Goal: Task Accomplishment & Management: Manage account settings

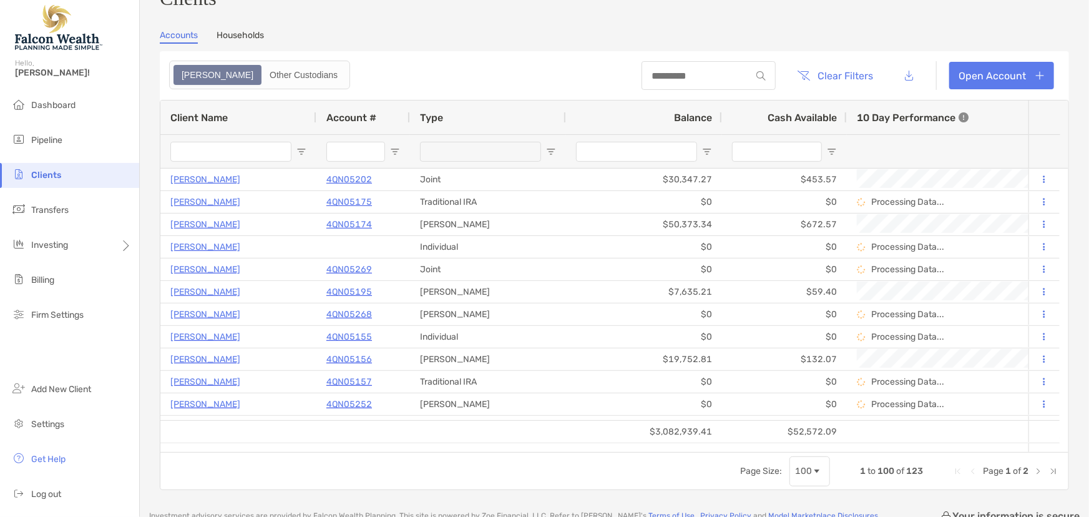
scroll to position [56, 0]
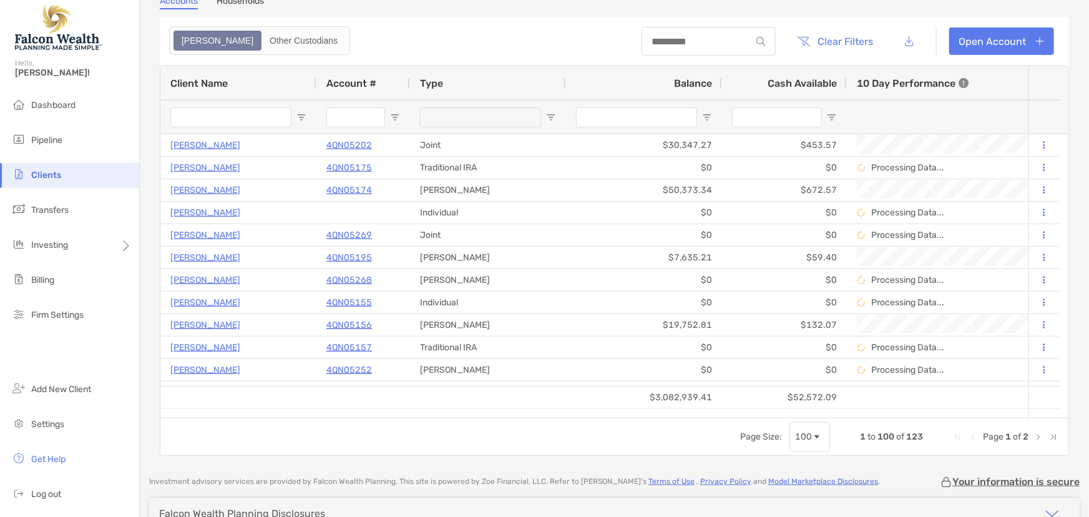
scroll to position [56, 0]
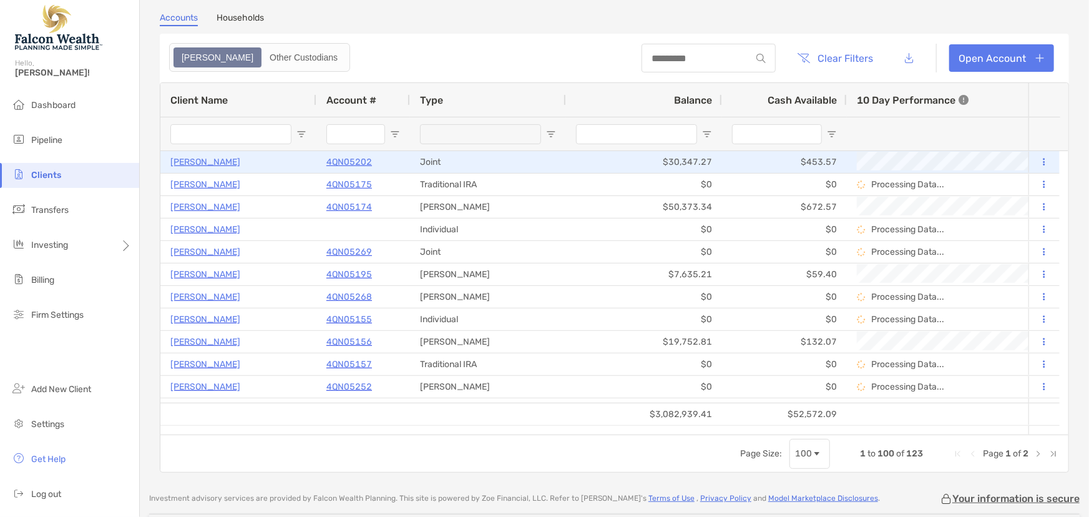
click at [354, 161] on p "4QN05202" at bounding box center [349, 162] width 46 height 16
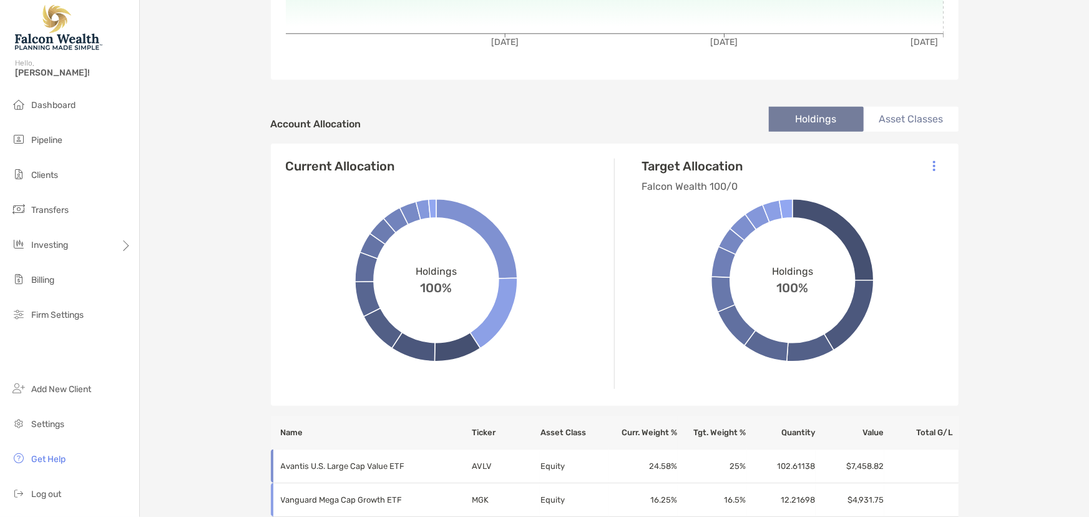
scroll to position [340, 0]
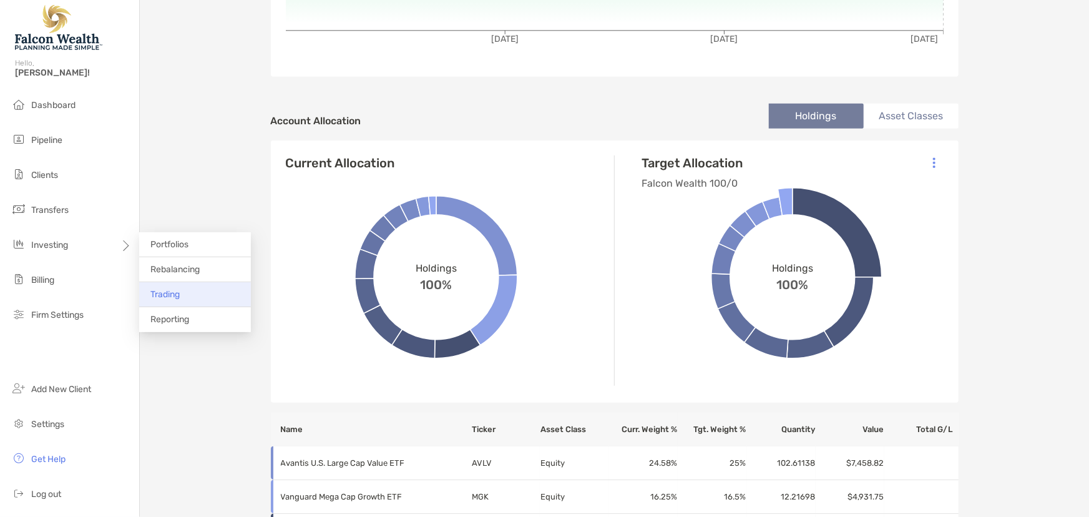
click at [179, 298] on span "Trading" at bounding box center [164, 294] width 29 height 11
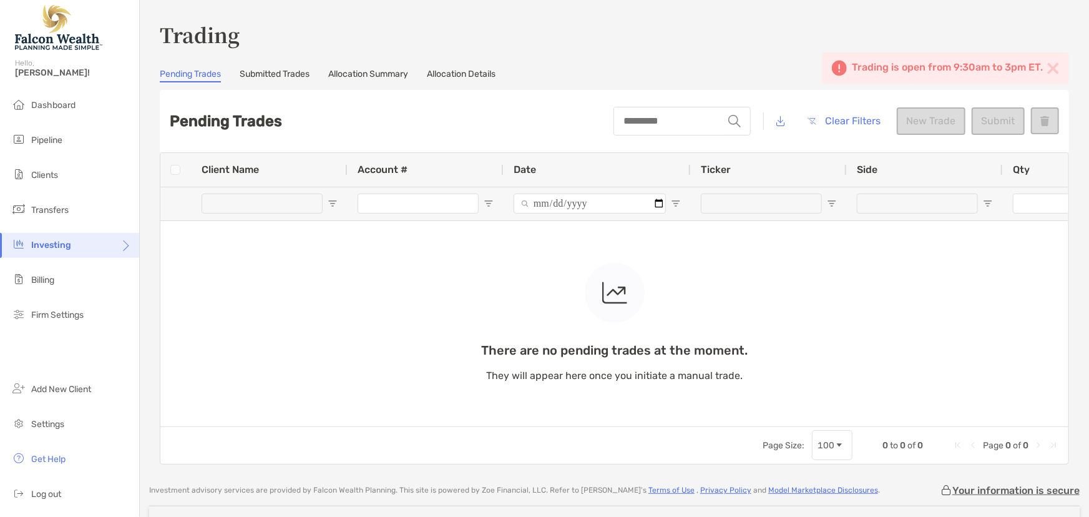
click at [265, 200] on div "There are no pending trades at the moment. They will appear here once you initi…" at bounding box center [614, 289] width 908 height 273
click at [1047, 64] on img at bounding box center [1053, 68] width 12 height 12
click at [274, 210] on div "There are no pending trades at the moment. They will appear here once you initi…" at bounding box center [614, 289] width 908 height 273
click at [263, 206] on div "There are no pending trades at the moment. They will appear here once you initi…" at bounding box center [614, 289] width 908 height 273
click at [588, 352] on p "There are no pending trades at the moment." at bounding box center [614, 351] width 266 height 16
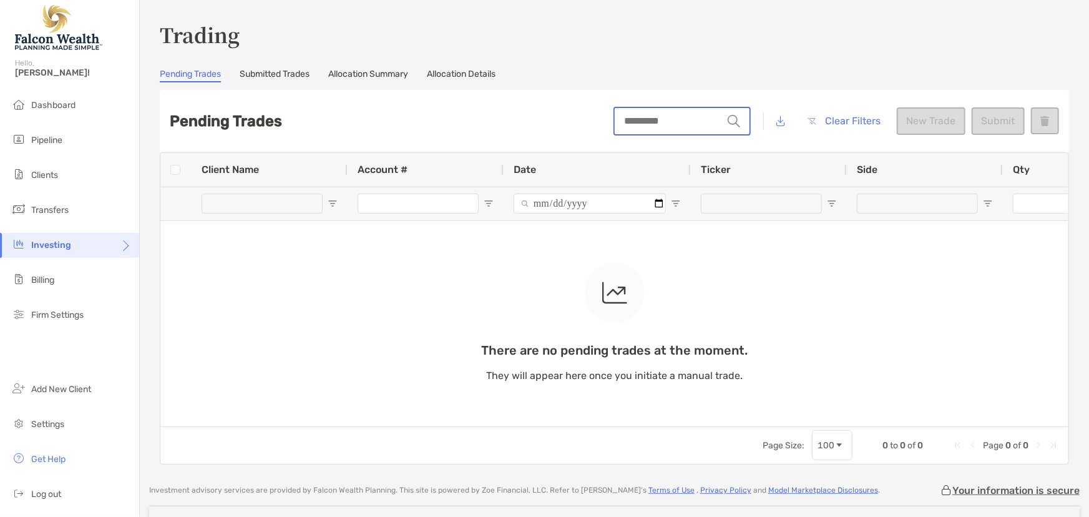
click at [657, 120] on input "string" at bounding box center [669, 121] width 108 height 26
type input "******"
click at [730, 121] on img at bounding box center [734, 121] width 12 height 12
click at [728, 117] on img at bounding box center [734, 121] width 12 height 12
click at [729, 121] on img at bounding box center [734, 121] width 12 height 12
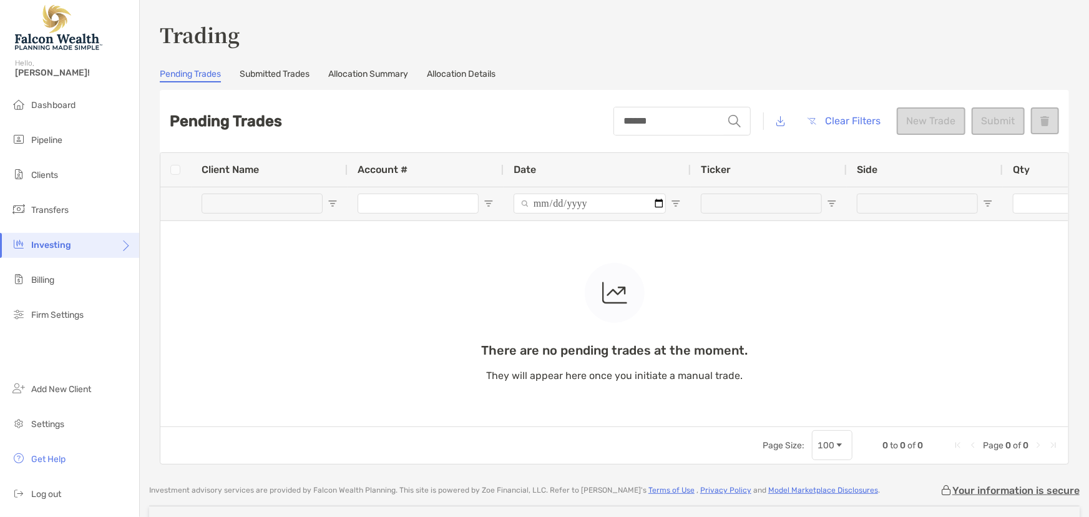
click at [729, 121] on img at bounding box center [734, 121] width 12 height 12
click at [661, 122] on input "******" at bounding box center [669, 121] width 108 height 26
click at [165, 297] on span "Trading" at bounding box center [166, 294] width 32 height 11
click at [927, 120] on div "string ****** Clear Filters New Trade Submit" at bounding box center [835, 121] width 445 height 42
click at [985, 119] on div "string ****** Clear Filters New Trade Submit" at bounding box center [835, 121] width 445 height 42
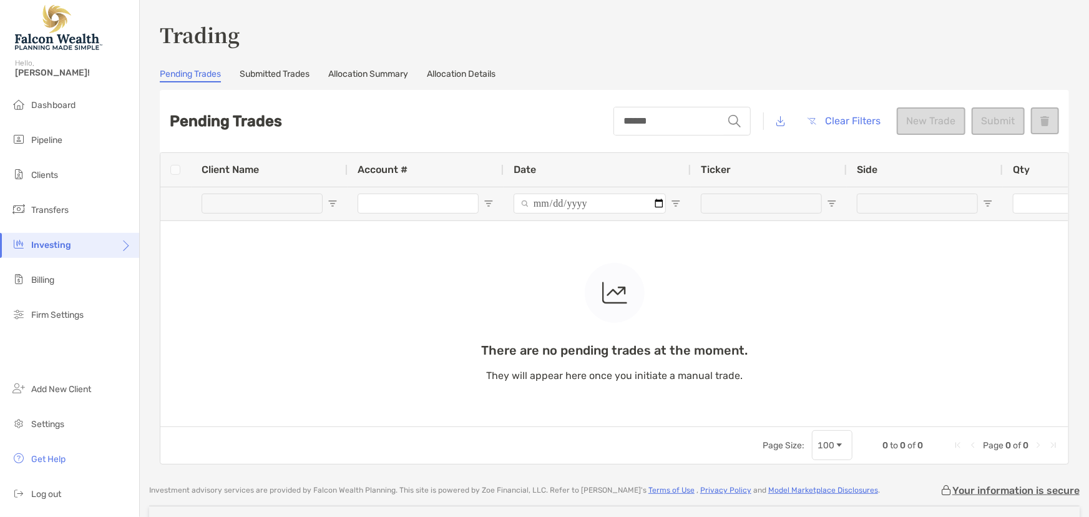
click at [1031, 122] on div "string ****** Clear Filters New Trade Submit" at bounding box center [835, 121] width 445 height 42
drag, startPoint x: 951, startPoint y: 117, endPoint x: 943, endPoint y: 117, distance: 8.7
click at [943, 117] on div "string ****** Clear Filters New Trade Submit" at bounding box center [835, 121] width 445 height 42
click at [47, 173] on span "Clients" at bounding box center [44, 175] width 27 height 11
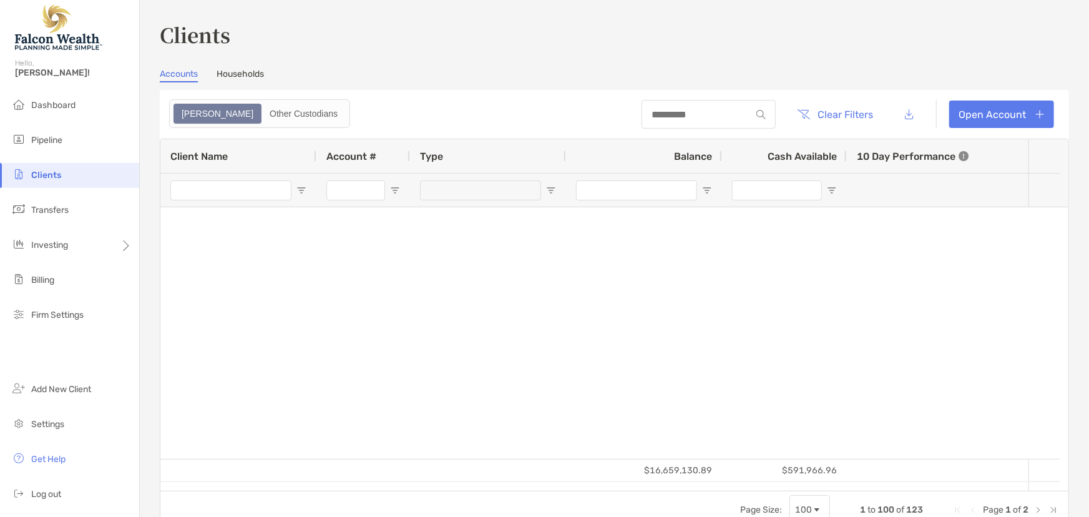
type input "****"
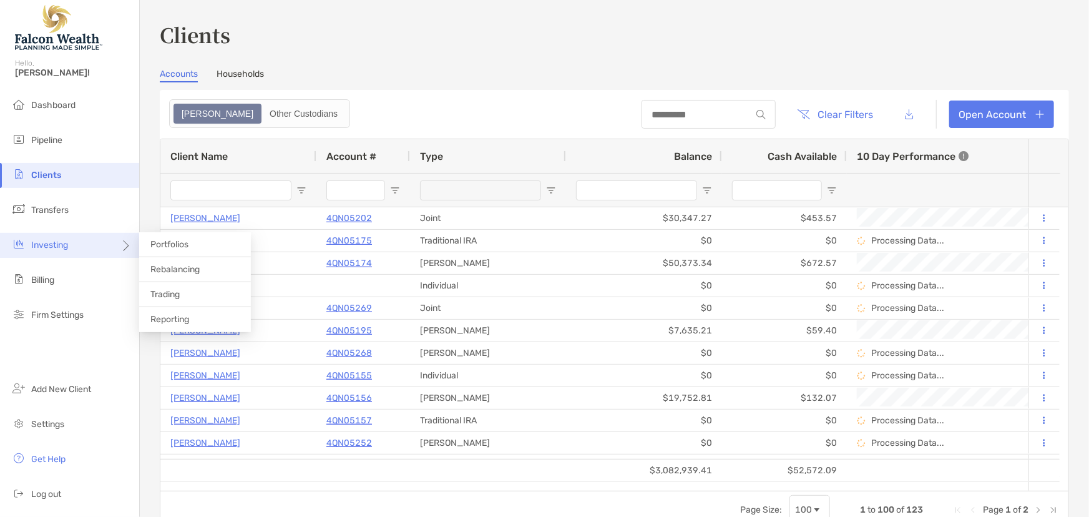
click at [67, 241] on span "Investing" at bounding box center [49, 245] width 37 height 11
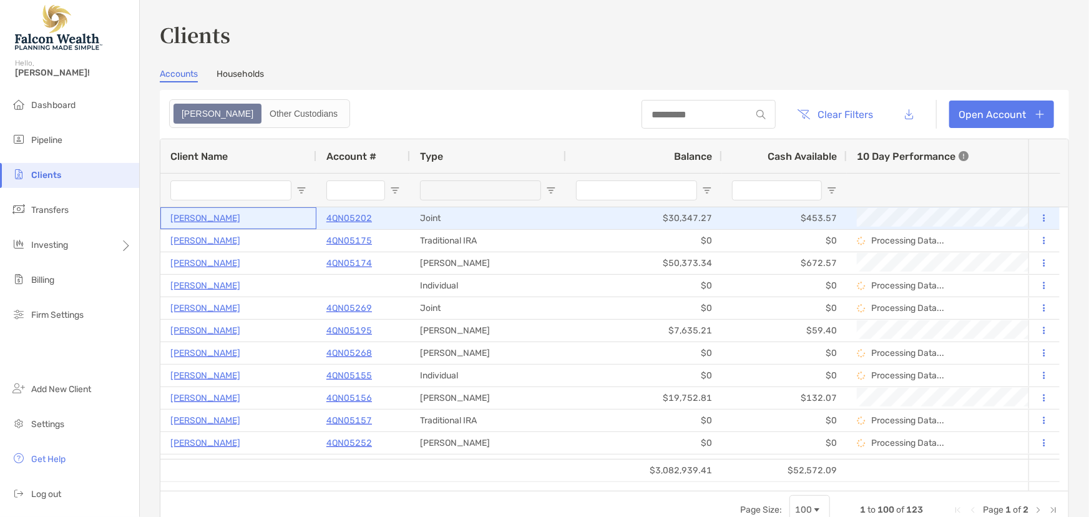
click at [221, 214] on p "[PERSON_NAME]" at bounding box center [205, 218] width 70 height 16
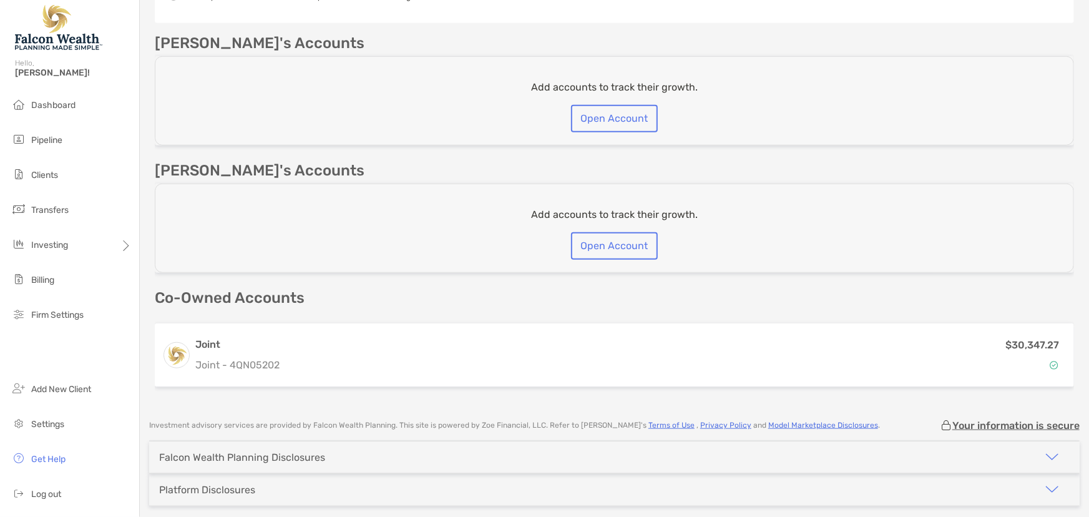
scroll to position [454, 0]
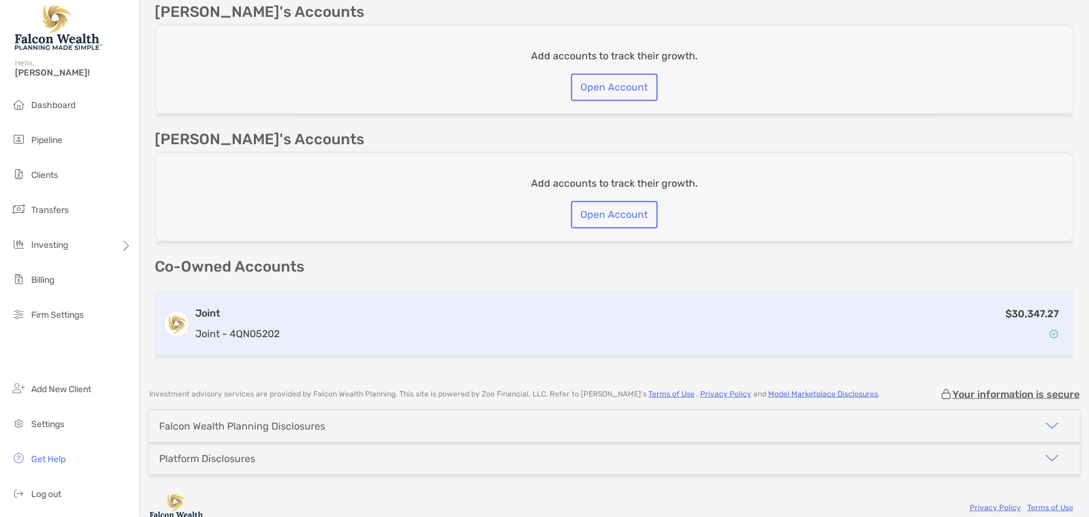
click at [255, 329] on p "Joint - 4QN05202" at bounding box center [237, 334] width 84 height 16
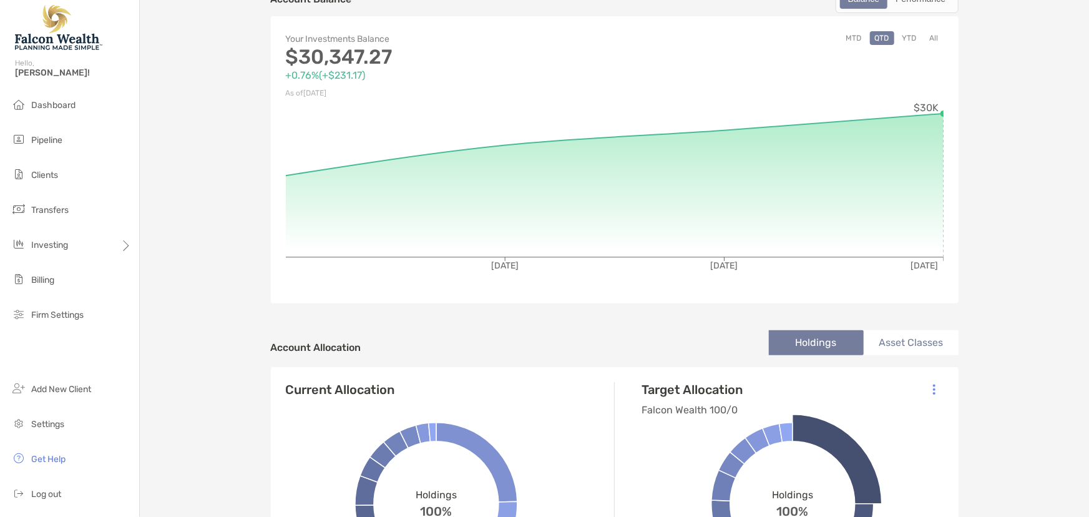
scroll to position [170, 0]
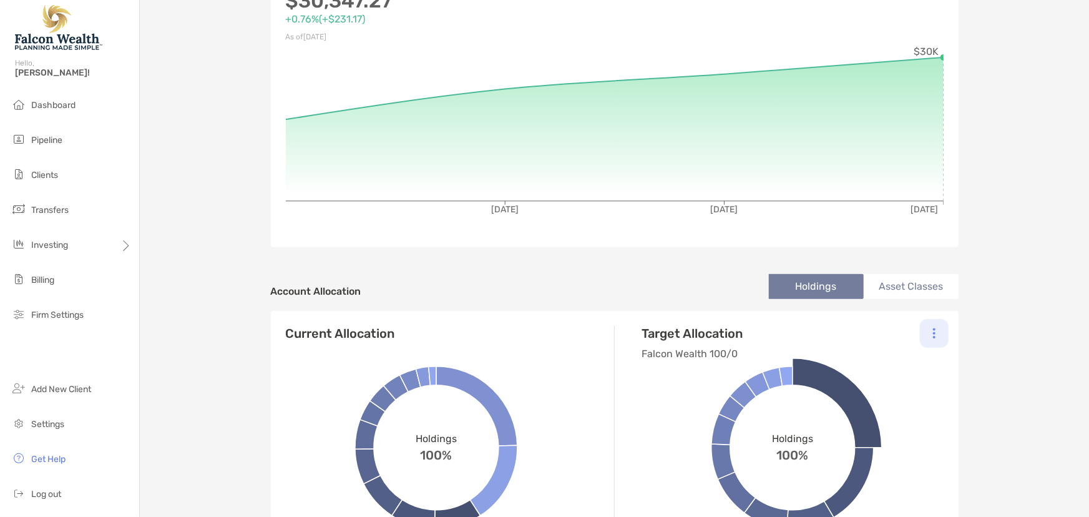
click at [930, 325] on div at bounding box center [934, 333] width 29 height 29
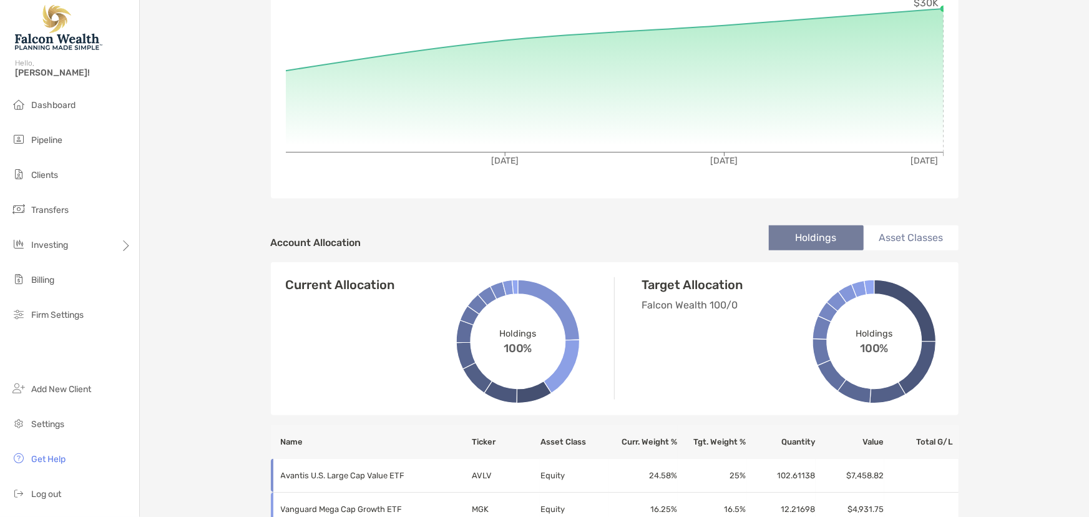
scroll to position [243, 0]
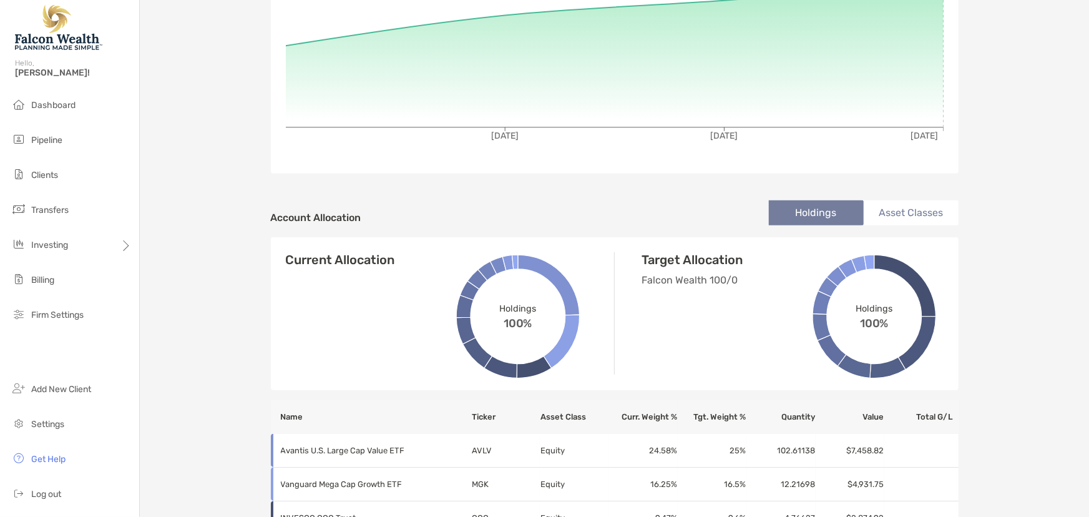
click at [935, 246] on icon at bounding box center [874, 316] width 152 height 152
click at [900, 210] on li "Asset Classes" at bounding box center [910, 212] width 95 height 25
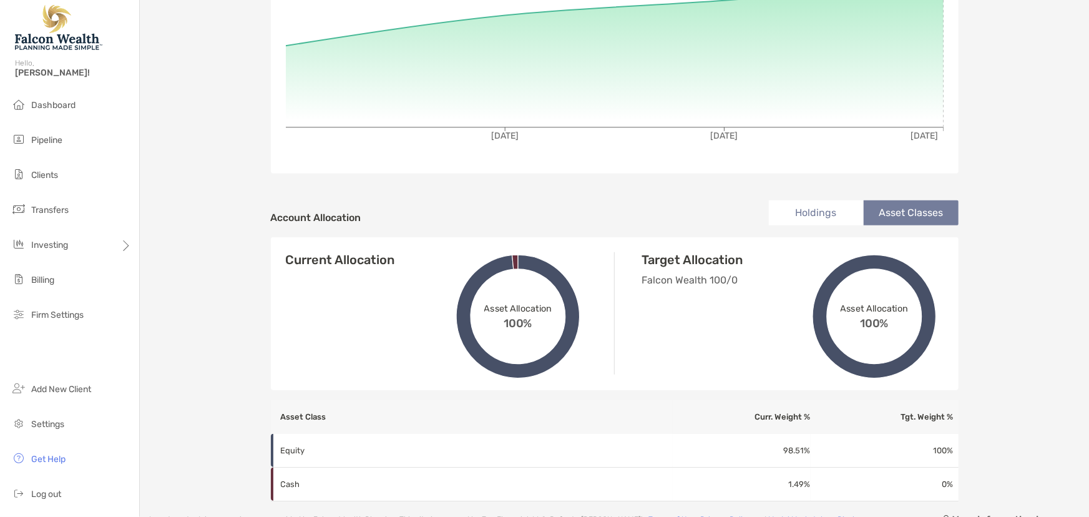
click at [814, 208] on li "Holdings" at bounding box center [816, 212] width 95 height 25
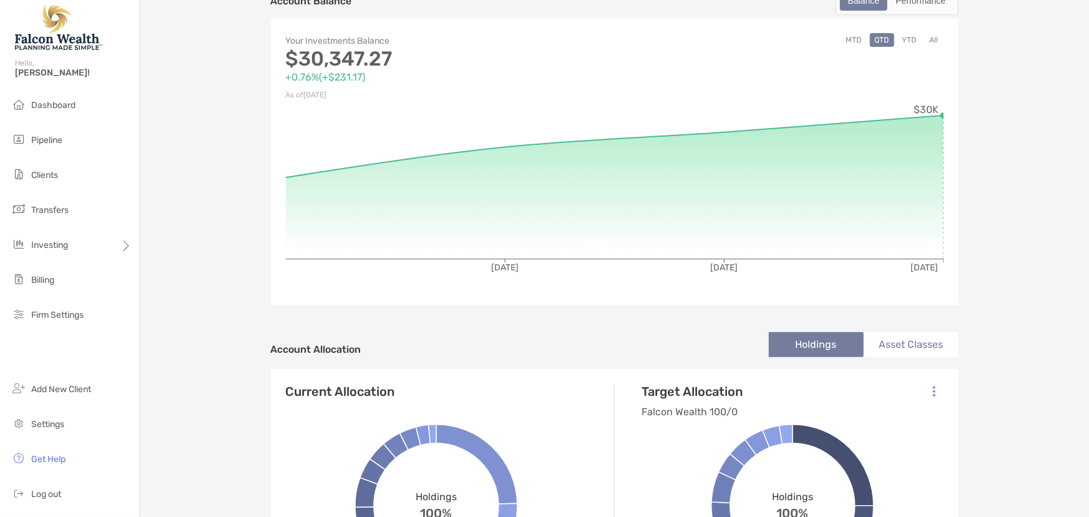
scroll to position [283, 0]
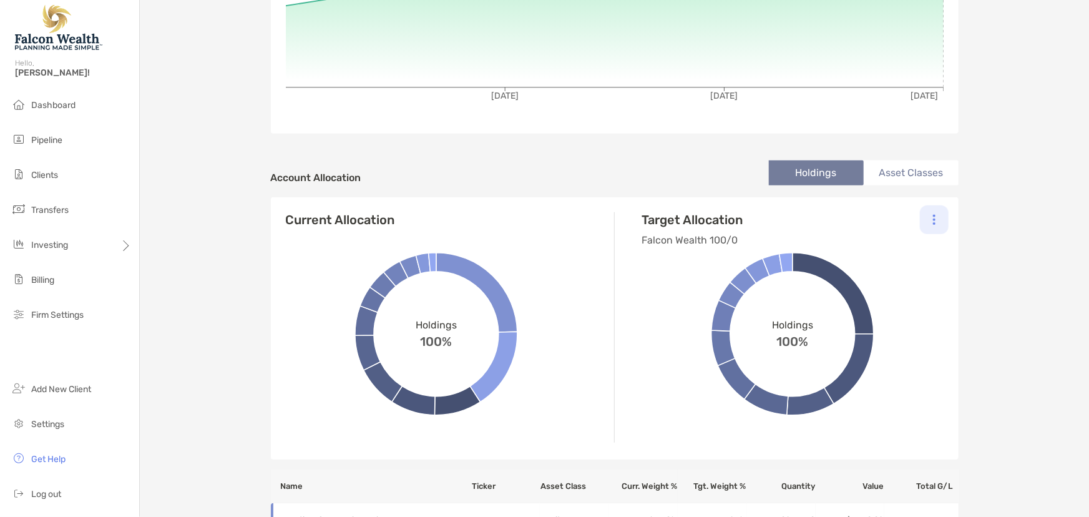
click at [931, 218] on div at bounding box center [934, 219] width 29 height 29
click at [870, 250] on p "Change Model" at bounding box center [848, 254] width 57 height 16
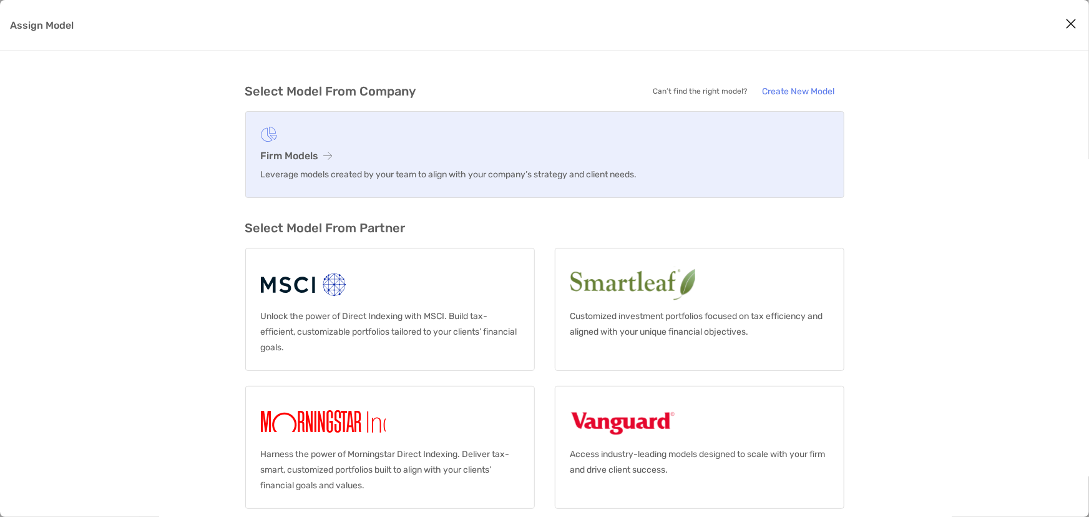
click at [417, 173] on p "Leverage models created by your team to align with your company’s strategy and …" at bounding box center [545, 175] width 568 height 16
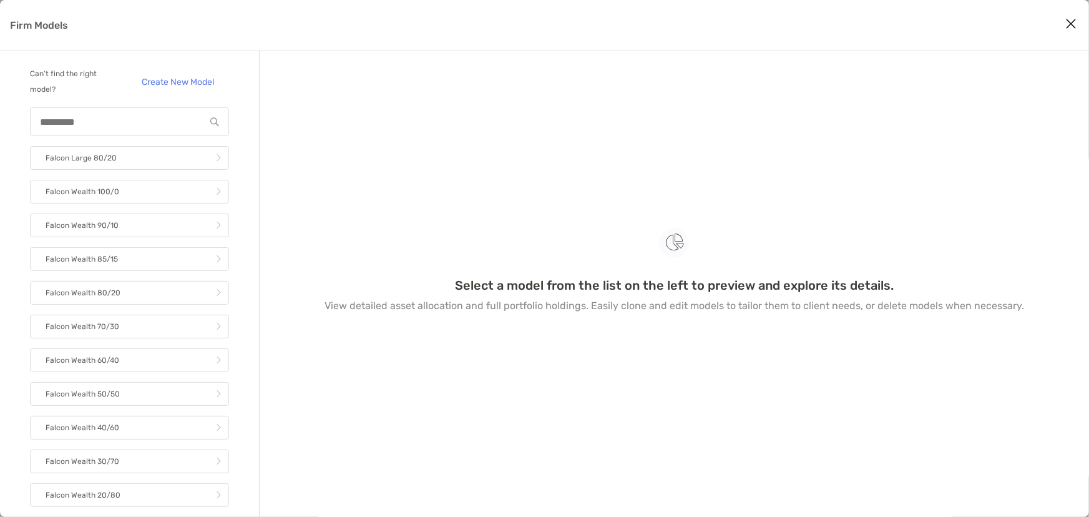
click at [1073, 26] on icon "Close modal" at bounding box center [1070, 23] width 11 height 15
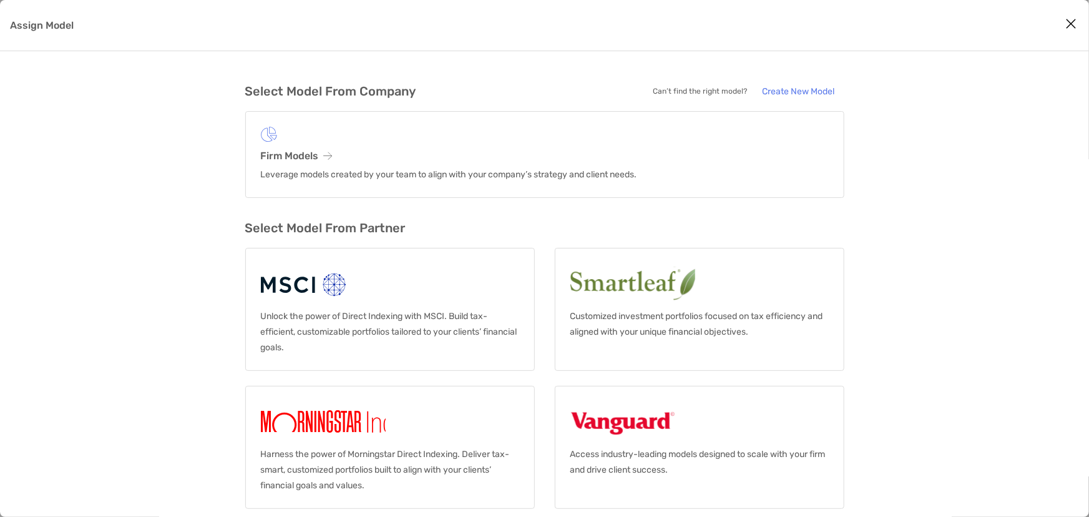
click at [1072, 23] on icon "Close modal" at bounding box center [1070, 23] width 11 height 15
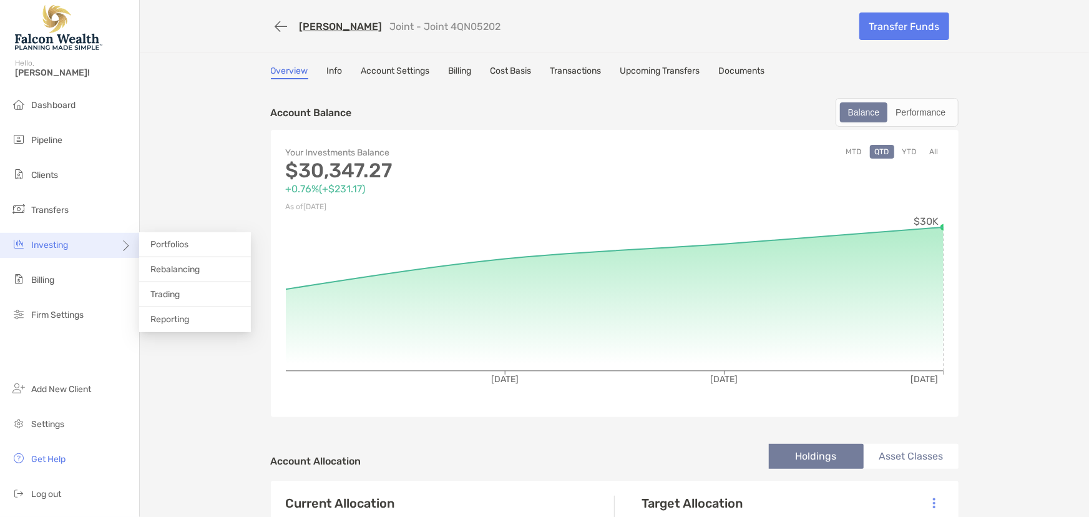
click at [49, 243] on span "Investing" at bounding box center [49, 245] width 37 height 11
click at [168, 293] on span "Trading" at bounding box center [164, 294] width 29 height 11
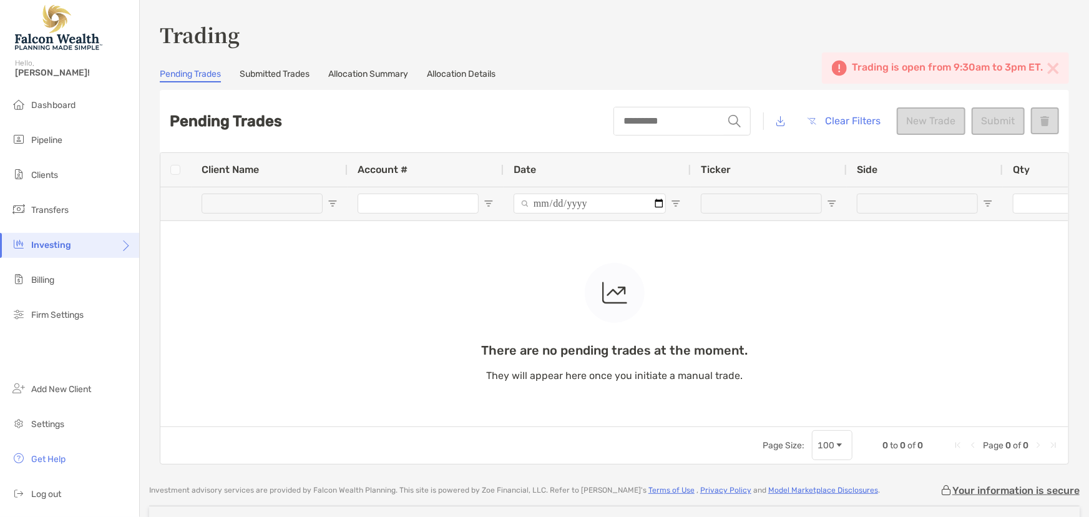
click at [941, 68] on div "Trading is open from 9:30am to 3pm ET." at bounding box center [947, 67] width 191 height 15
drag, startPoint x: 925, startPoint y: 119, endPoint x: 1032, endPoint y: 118, distance: 106.7
click at [926, 119] on div "string Clear Filters New Trade Submit" at bounding box center [835, 121] width 445 height 42
click at [1032, 118] on div "string Clear Filters New Trade Submit" at bounding box center [835, 121] width 445 height 42
click at [1042, 119] on div "string Clear Filters New Trade Submit" at bounding box center [835, 121] width 445 height 42
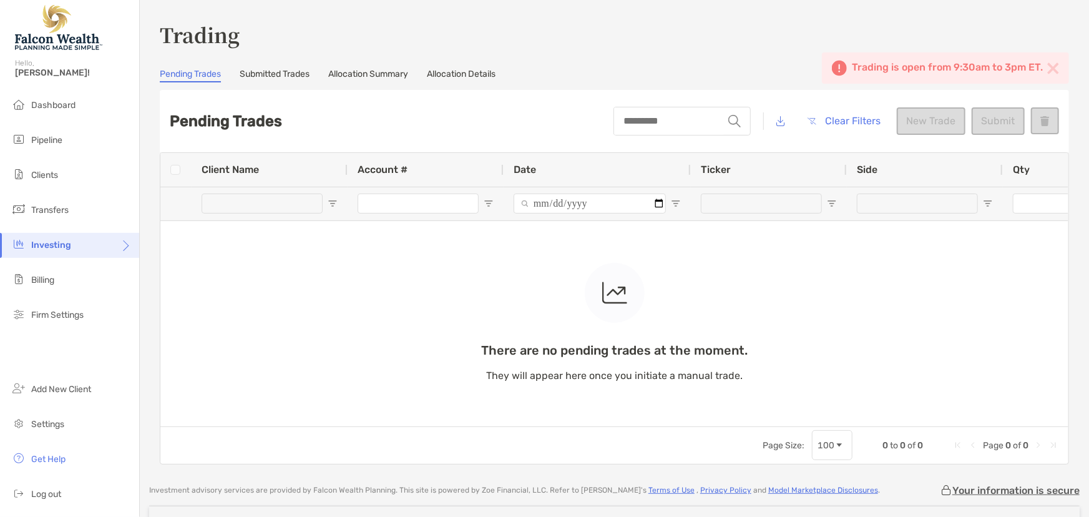
click at [978, 142] on div "string Clear Filters New Trade Submit" at bounding box center [835, 121] width 445 height 42
drag, startPoint x: 828, startPoint y: 201, endPoint x: 778, endPoint y: 200, distance: 49.9
click at [822, 201] on div "There are no pending trades at the moment. They will appear here once you initi…" at bounding box center [614, 289] width 908 height 273
drag, startPoint x: 778, startPoint y: 200, endPoint x: 741, endPoint y: 203, distance: 36.9
click at [756, 203] on div "There are no pending trades at the moment. They will appear here once you initi…" at bounding box center [614, 289] width 908 height 273
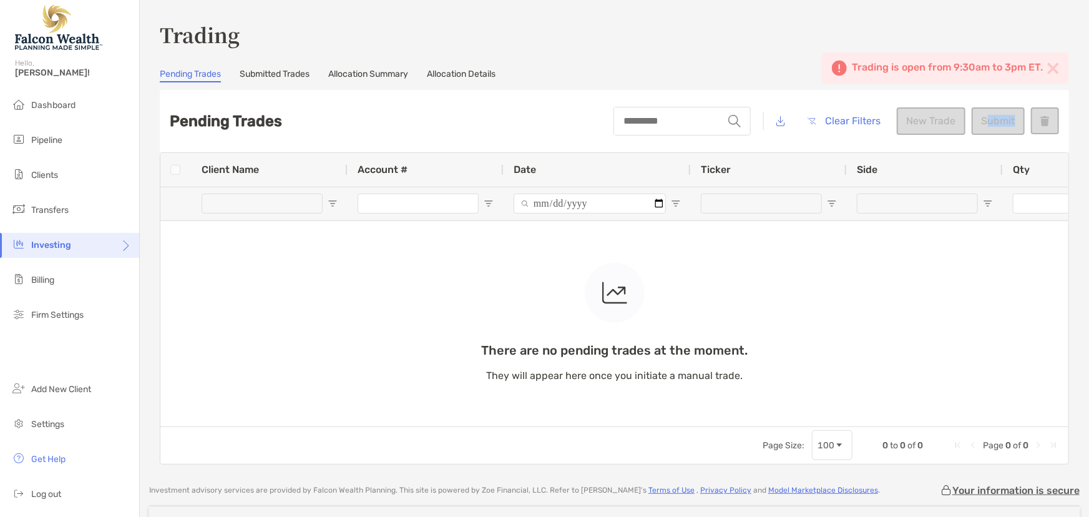
click at [712, 201] on div "There are no pending trades at the moment. They will appear here once you initi…" at bounding box center [614, 289] width 908 height 273
drag, startPoint x: 591, startPoint y: 205, endPoint x: 542, endPoint y: 208, distance: 48.7
click at [584, 206] on div "There are no pending trades at the moment. They will appear here once you initi…" at bounding box center [614, 289] width 908 height 273
drag, startPoint x: 533, startPoint y: 208, endPoint x: 455, endPoint y: 209, distance: 78.6
click at [487, 210] on div "There are no pending trades at the moment. They will appear here once you initi…" at bounding box center [614, 289] width 908 height 273
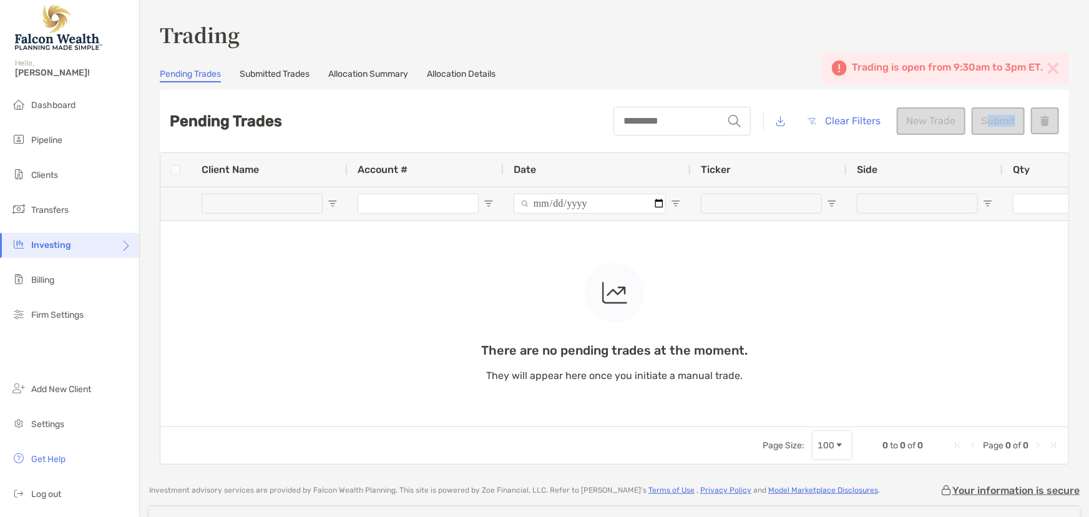
drag, startPoint x: 424, startPoint y: 209, endPoint x: 415, endPoint y: 208, distance: 9.4
click at [419, 209] on div "There are no pending trades at the moment. They will appear here once you initi…" at bounding box center [614, 289] width 908 height 273
click at [399, 206] on div "There are no pending trades at the moment. They will appear here once you initi…" at bounding box center [614, 289] width 908 height 273
drag, startPoint x: 293, startPoint y: 207, endPoint x: 246, endPoint y: 204, distance: 46.9
click at [278, 207] on div "There are no pending trades at the moment. They will appear here once you initi…" at bounding box center [614, 289] width 908 height 273
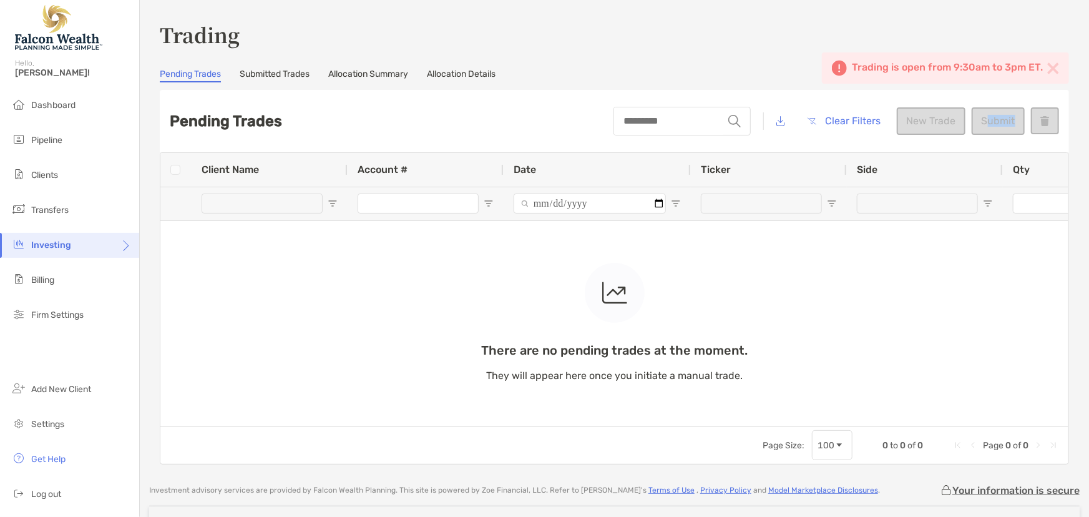
drag, startPoint x: 246, startPoint y: 204, endPoint x: 236, endPoint y: 204, distance: 10.0
click at [237, 204] on div "There are no pending trades at the moment. They will appear here once you initi…" at bounding box center [614, 289] width 908 height 273
click at [236, 204] on div "There are no pending trades at the moment. They will appear here once you initi…" at bounding box center [614, 289] width 908 height 273
click at [250, 170] on div "There are no pending trades at the moment. They will appear here once you initi…" at bounding box center [614, 289] width 908 height 273
click at [263, 218] on div "There are no pending trades at the moment. They will appear here once you initi…" at bounding box center [614, 289] width 908 height 273
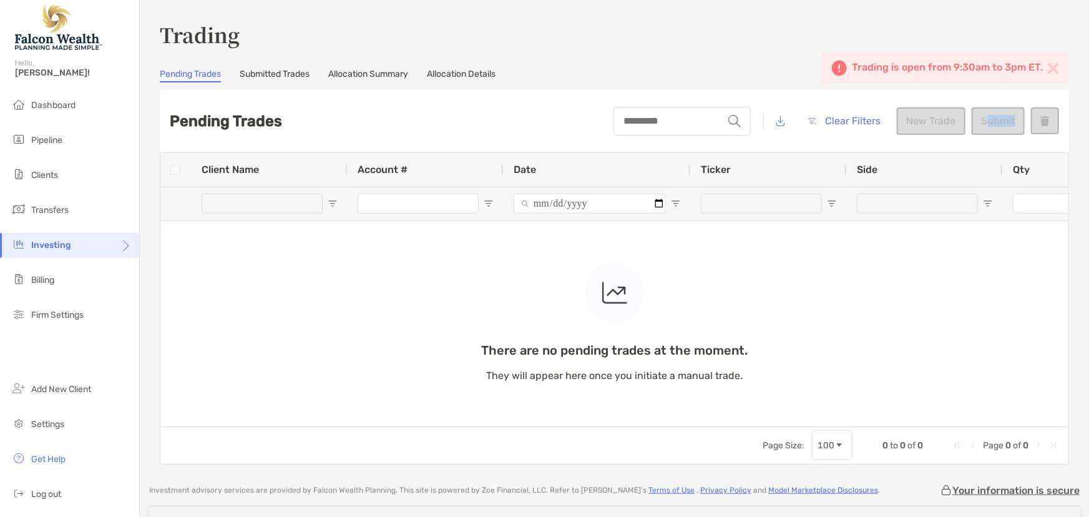
click at [287, 173] on div "There are no pending trades at the moment. They will appear here once you initi…" at bounding box center [614, 289] width 908 height 273
click at [298, 203] on div "There are no pending trades at the moment. They will appear here once you initi…" at bounding box center [614, 289] width 908 height 273
click at [290, 75] on link "Submitted Trades" at bounding box center [275, 76] width 70 height 14
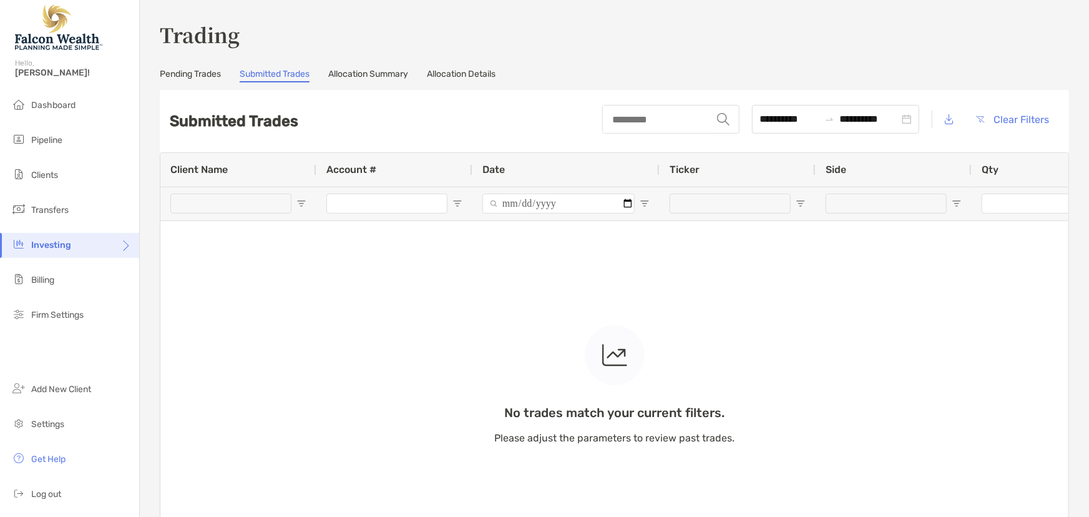
click at [195, 77] on link "Pending Trades" at bounding box center [190, 76] width 61 height 14
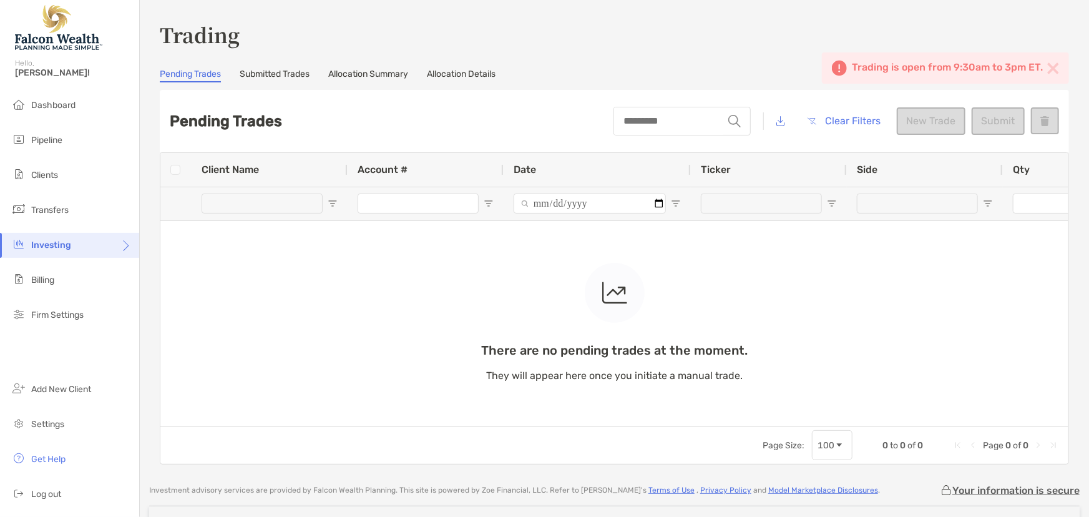
drag, startPoint x: 282, startPoint y: 79, endPoint x: 315, endPoint y: 75, distance: 33.3
click at [283, 79] on link "Submitted Trades" at bounding box center [275, 76] width 70 height 14
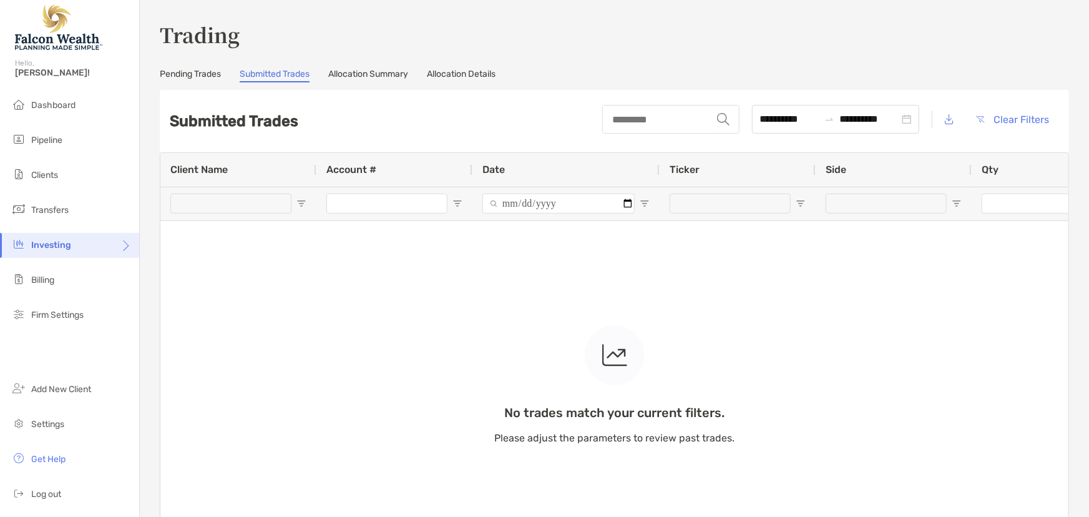
click at [417, 70] on div "Pending Trades Submitted Trades Allocation Summary Allocation Details" at bounding box center [614, 76] width 909 height 14
click at [473, 69] on link "Allocation Details" at bounding box center [461, 76] width 69 height 14
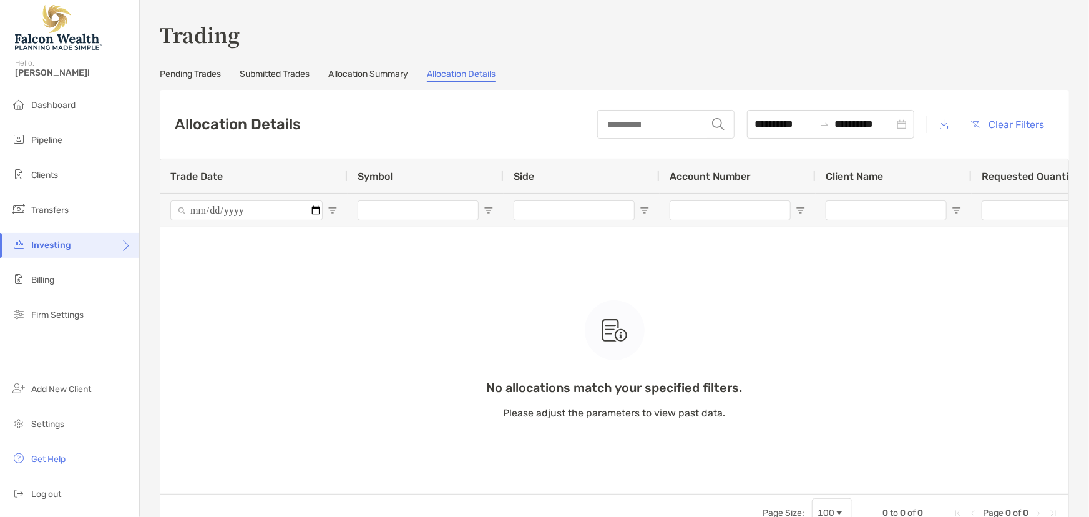
click at [378, 74] on link "Allocation Summary" at bounding box center [368, 76] width 80 height 14
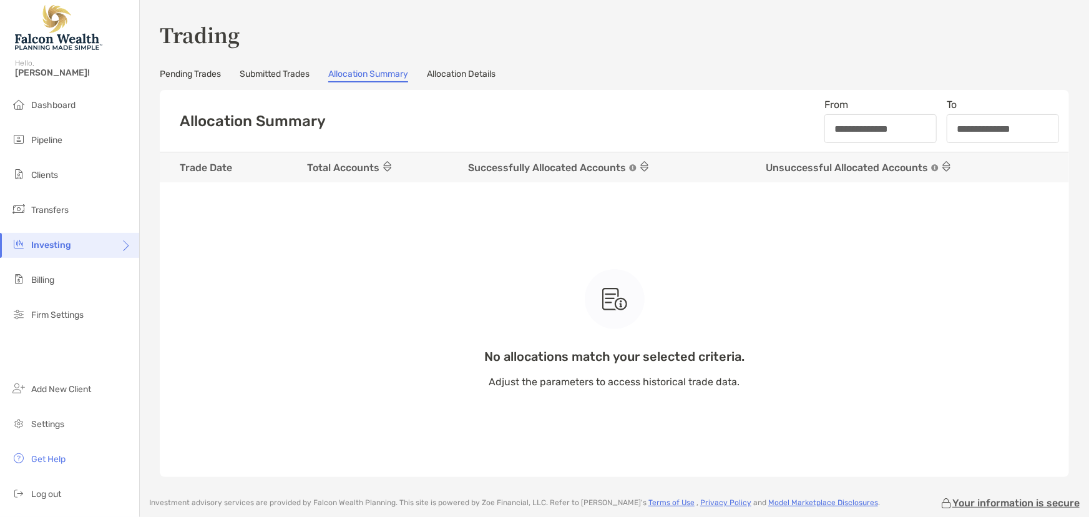
click at [211, 70] on link "Pending Trades" at bounding box center [190, 76] width 61 height 14
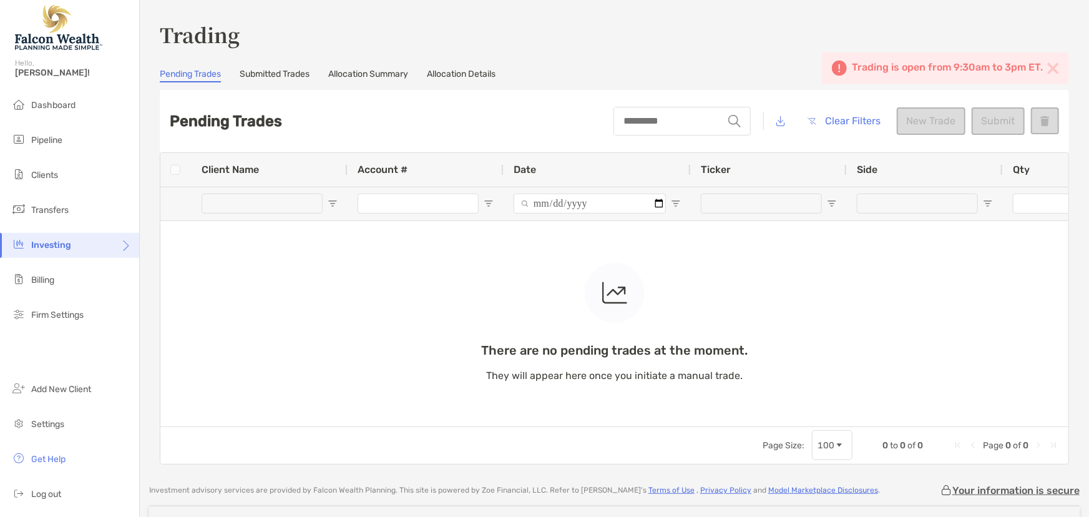
click at [930, 120] on div "string Clear Filters New Trade Submit" at bounding box center [835, 121] width 445 height 42
click at [33, 172] on span "Clients" at bounding box center [44, 175] width 27 height 11
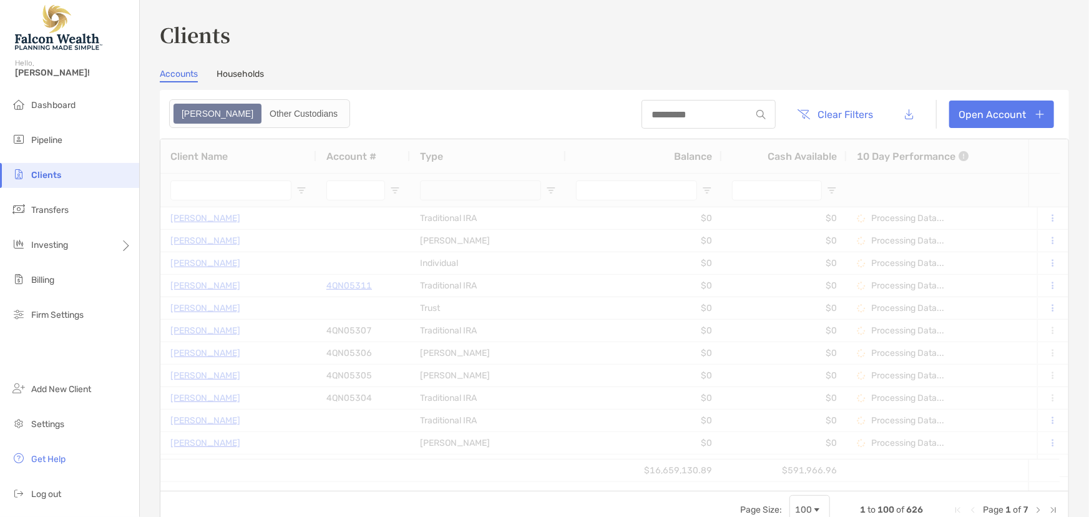
type input "****"
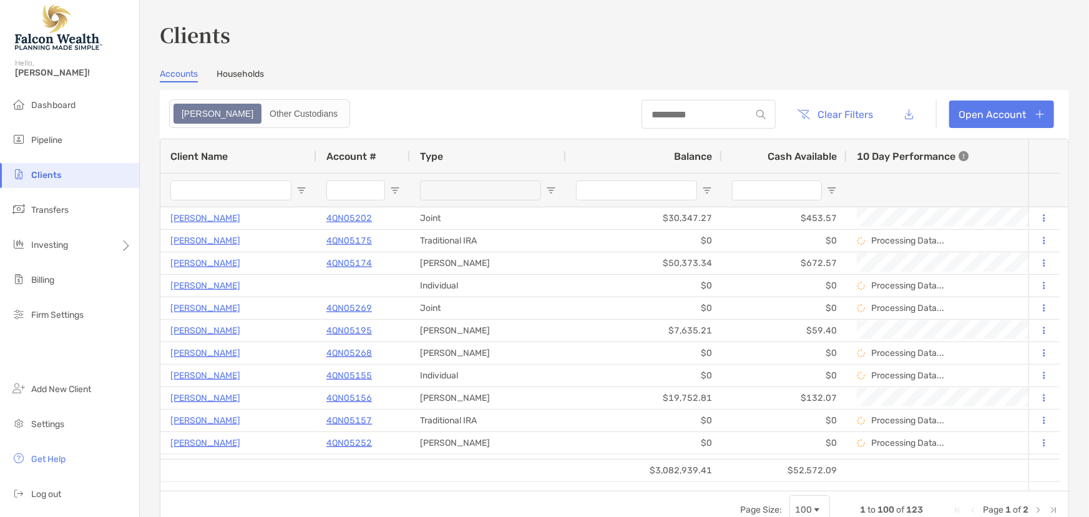
click at [224, 190] on input "Client Name Filter Input" at bounding box center [230, 190] width 121 height 20
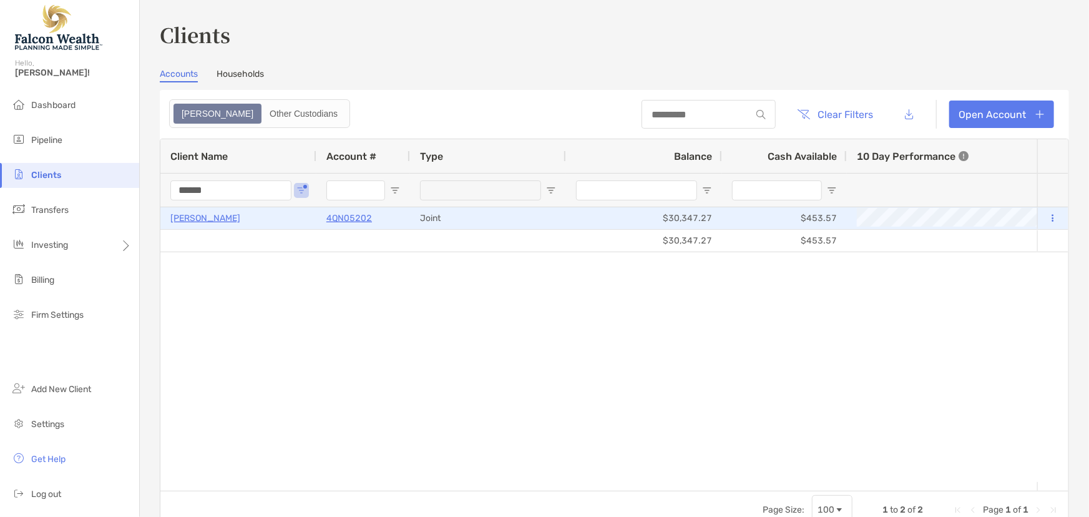
type input "******"
click at [364, 217] on p "4QN05202" at bounding box center [349, 218] width 46 height 16
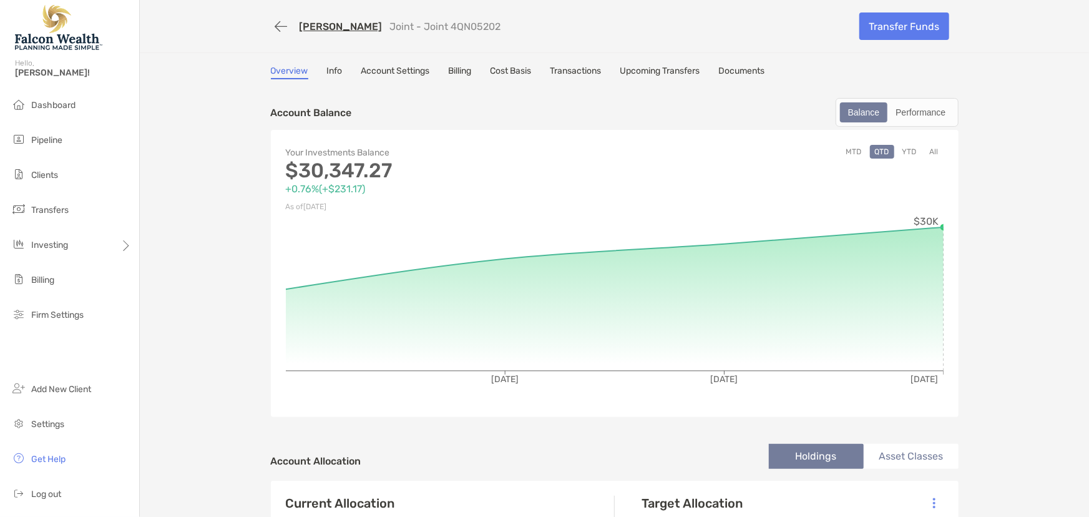
click at [409, 72] on link "Account Settings" at bounding box center [395, 73] width 69 height 14
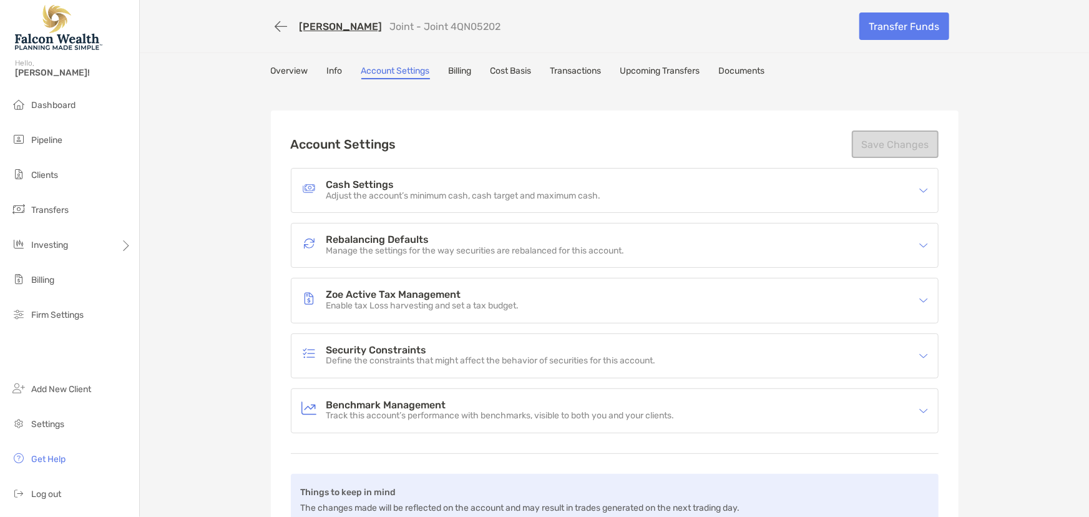
click at [362, 180] on h4 "Cash Settings" at bounding box center [463, 185] width 274 height 11
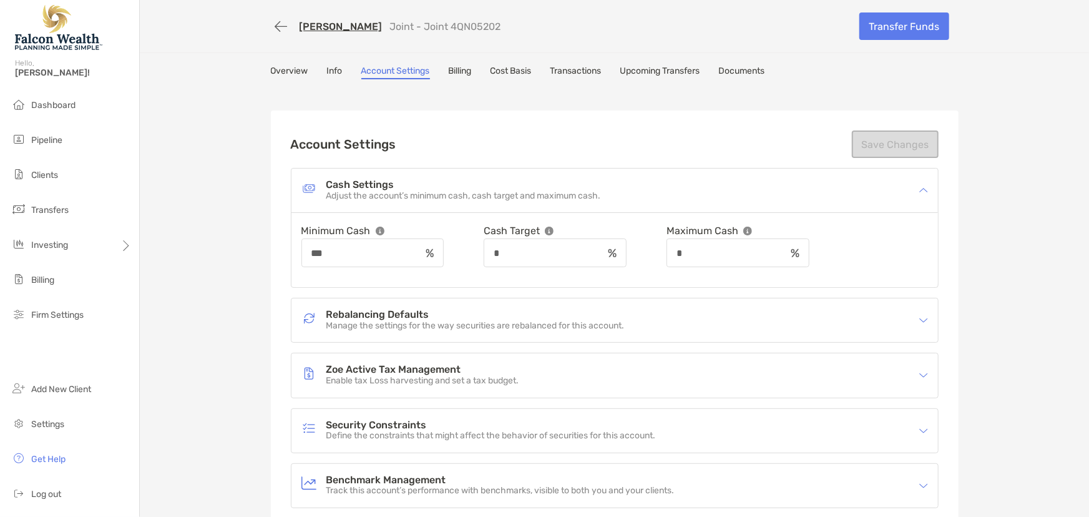
scroll to position [56, 0]
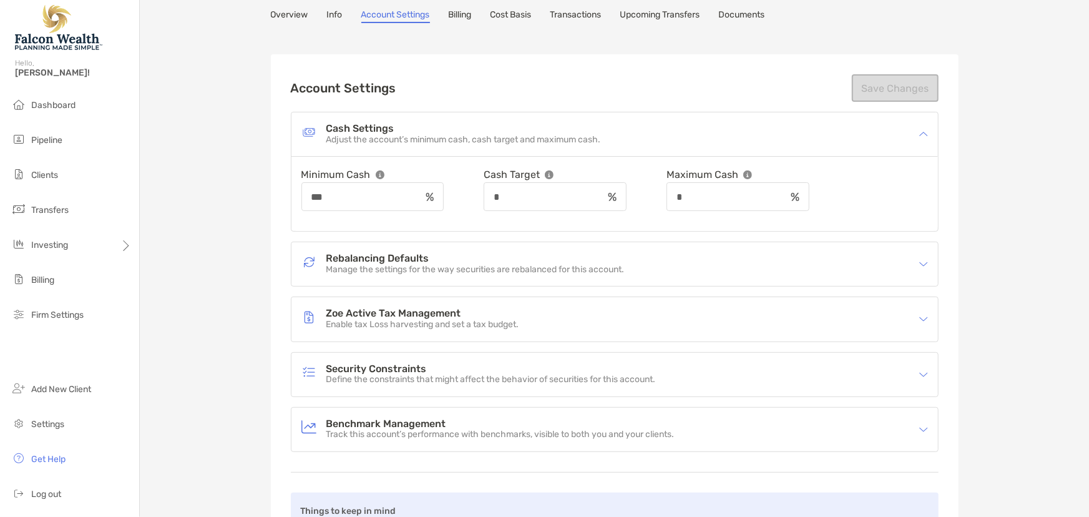
click at [400, 265] on p "Manage the settings for the way securities are rebalanced for this account." at bounding box center [475, 270] width 298 height 11
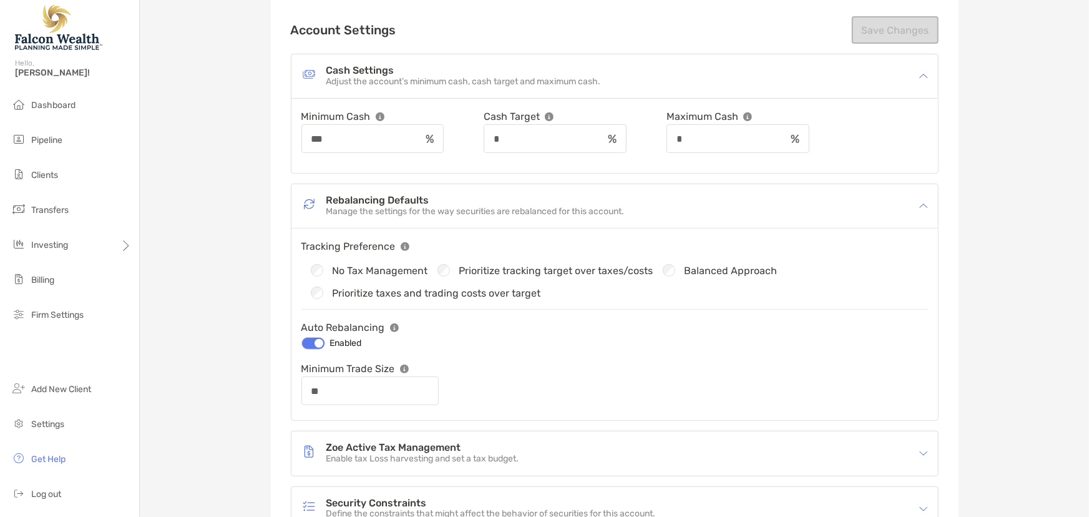
scroll to position [113, 0]
click at [363, 208] on p "Manage the settings for the way securities are rebalanced for this account." at bounding box center [475, 213] width 298 height 11
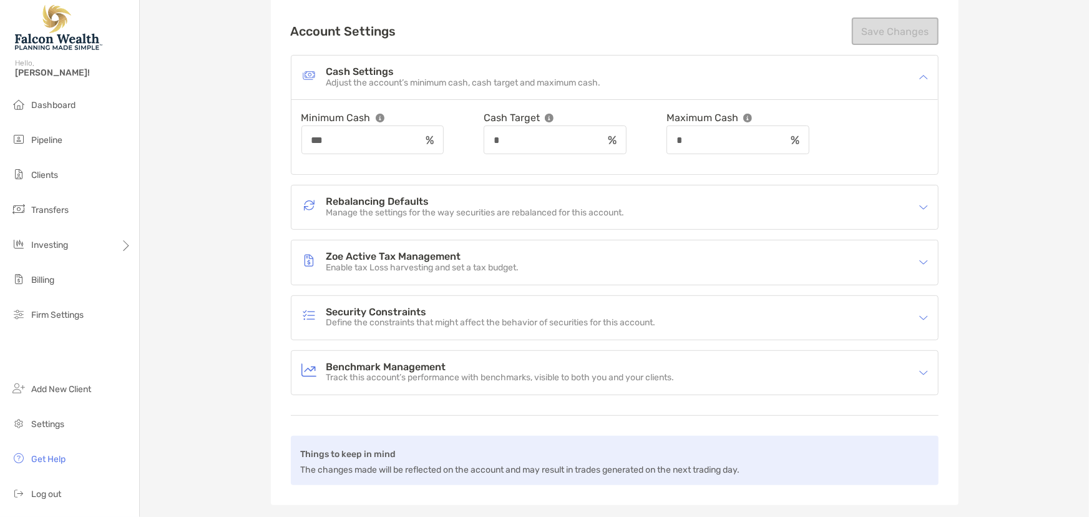
click at [349, 78] on p "Adjust the account’s minimum cash, cash target and maximum cash." at bounding box center [463, 83] width 274 height 11
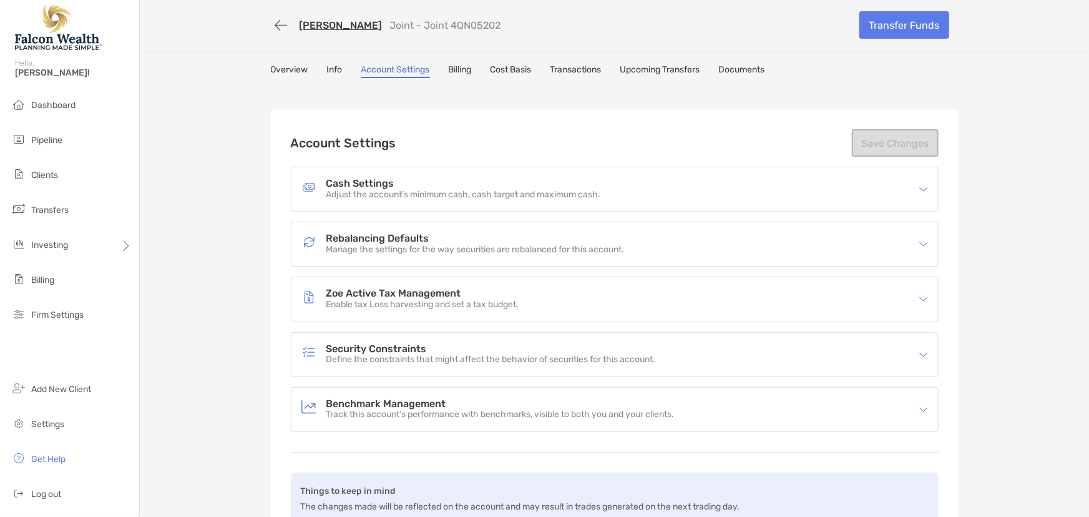
scroll to position [0, 0]
click at [411, 188] on h4 "Cash Settings" at bounding box center [463, 185] width 274 height 11
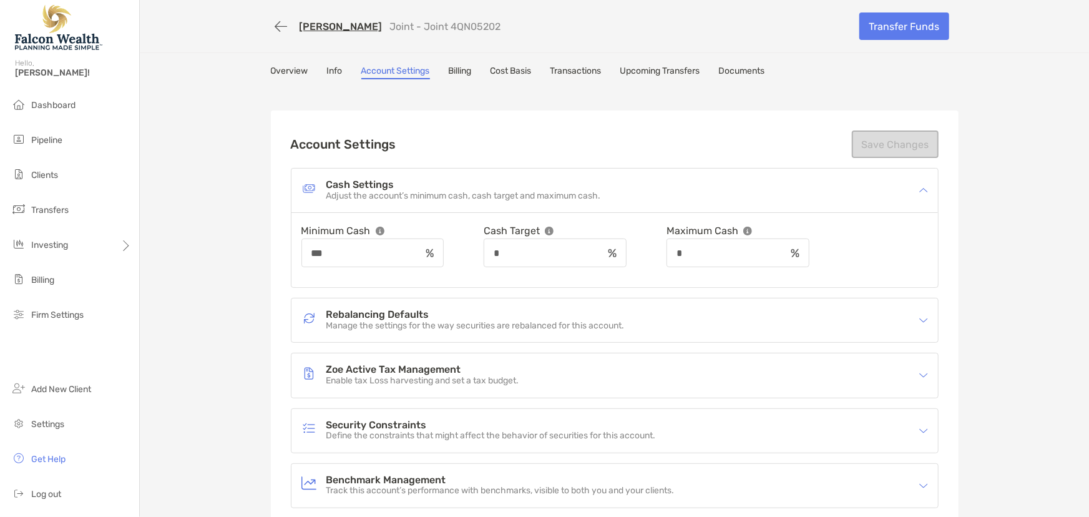
drag, startPoint x: 334, startPoint y: 192, endPoint x: 546, endPoint y: 203, distance: 211.8
click at [546, 203] on div "Cash Settings Adjust the account’s minimum cash, cash target and maximum cash." at bounding box center [606, 190] width 610 height 29
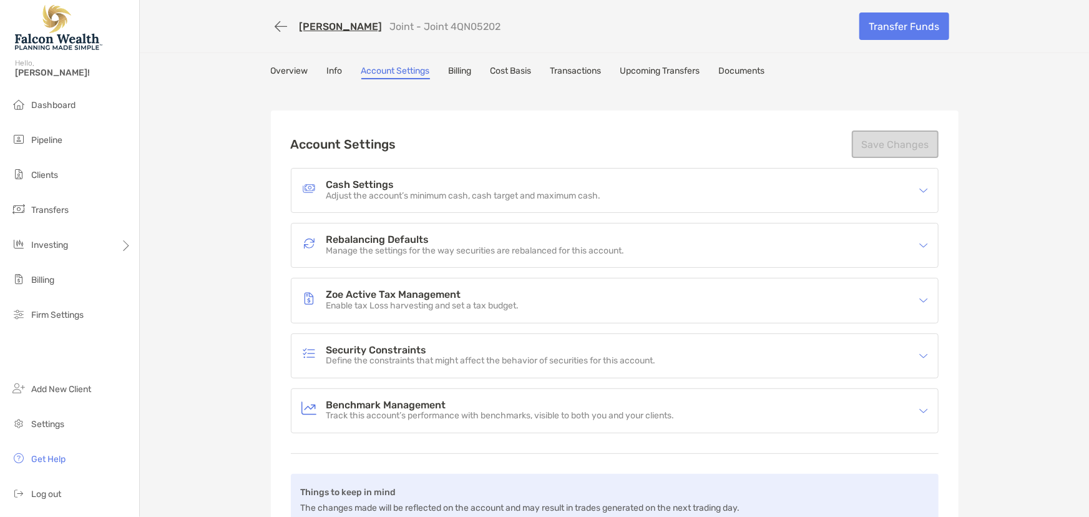
click at [533, 200] on div "Cash Settings Adjust the account’s minimum cash, cash target and maximum cash." at bounding box center [606, 190] width 610 height 29
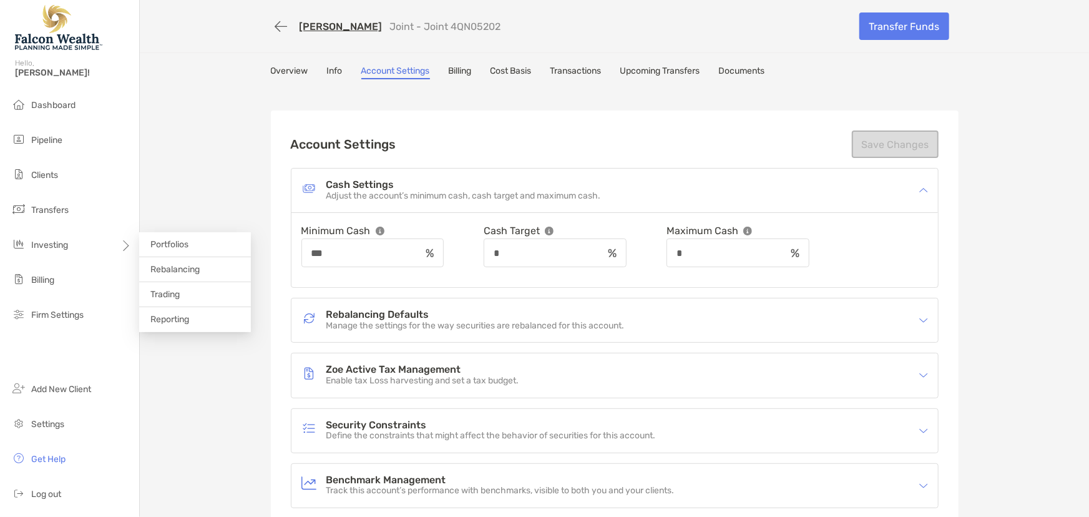
drag, startPoint x: 183, startPoint y: 319, endPoint x: 178, endPoint y: 367, distance: 48.3
click at [178, 367] on div "Vamshi Bonala Joint - Joint 4QN05202 Transfer Funds Overview Info Account Setti…" at bounding box center [614, 321] width 949 height 643
click at [181, 291] on li "Trading" at bounding box center [195, 294] width 112 height 25
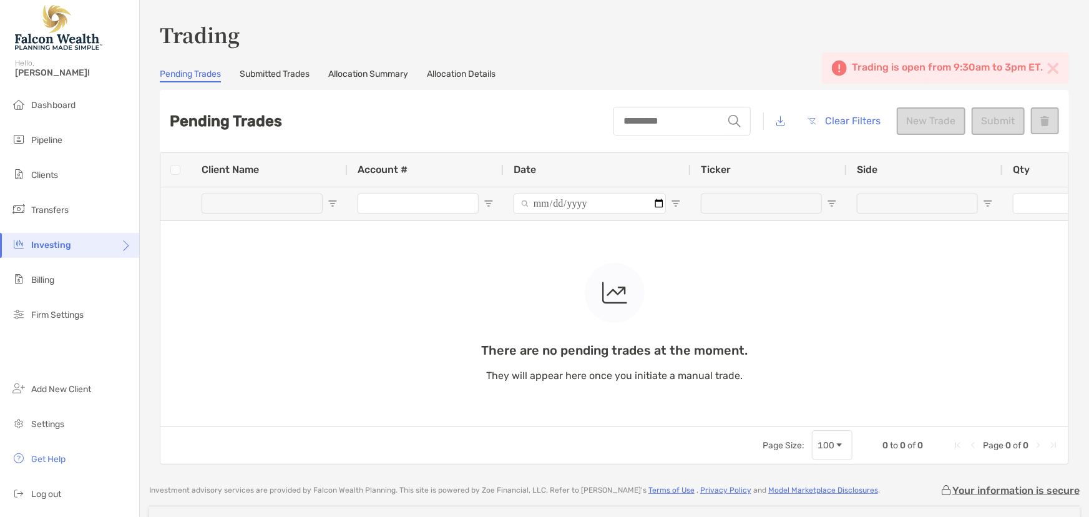
drag, startPoint x: 423, startPoint y: 424, endPoint x: 505, endPoint y: 425, distance: 82.4
click at [505, 425] on div "There are no pending trades at the moment. They will appear here once you initi…" at bounding box center [614, 289] width 908 height 273
drag, startPoint x: 433, startPoint y: 420, endPoint x: 508, endPoint y: 424, distance: 74.9
click at [508, 424] on div "There are no pending trades at the moment. They will appear here once you initi…" at bounding box center [614, 289] width 908 height 273
click at [464, 419] on div "There are no pending trades at the moment. They will appear here once you initi…" at bounding box center [614, 289] width 908 height 273
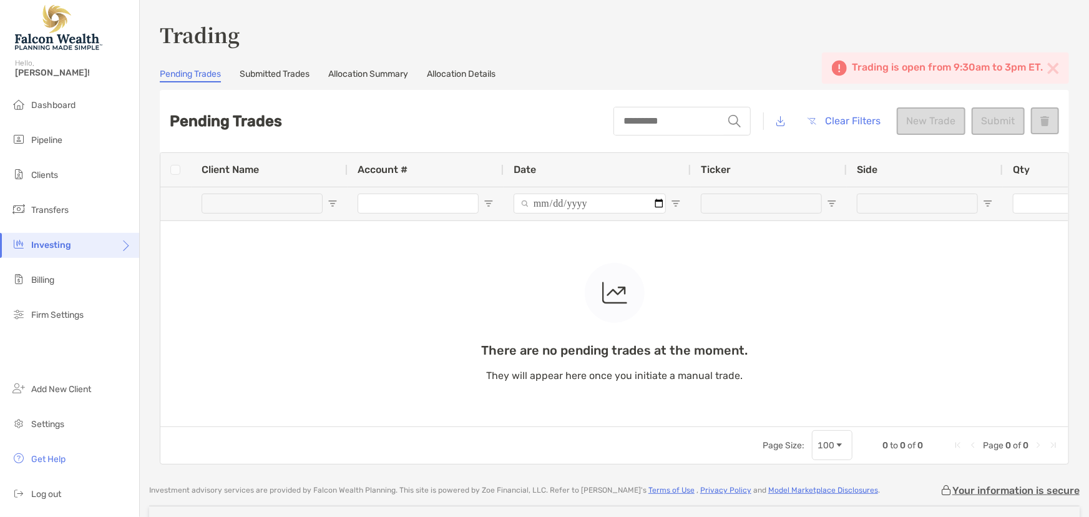
click at [295, 197] on div "There are no pending trades at the moment. They will appear here once you initi…" at bounding box center [614, 289] width 908 height 273
click at [286, 201] on div "There are no pending trades at the moment. They will appear here once you initi…" at bounding box center [614, 289] width 908 height 273
click at [258, 205] on div "There are no pending trades at the moment. They will appear here once you initi…" at bounding box center [614, 289] width 908 height 273
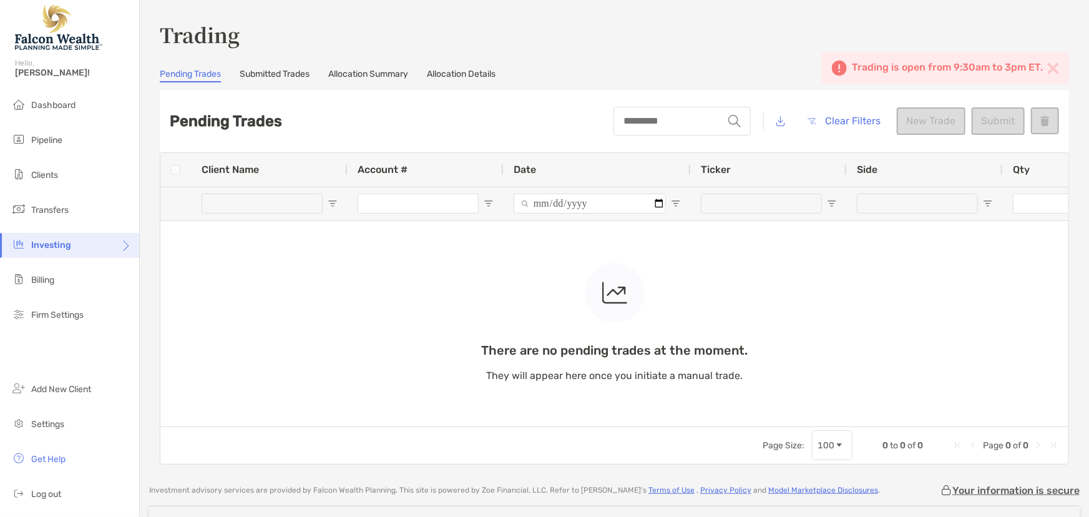
click at [258, 205] on div "There are no pending trades at the moment. They will appear here once you initi…" at bounding box center [614, 289] width 908 height 273
click at [643, 124] on input "string" at bounding box center [669, 121] width 108 height 26
click at [273, 203] on div "There are no pending trades at the moment. They will appear here once you initi…" at bounding box center [614, 289] width 908 height 273
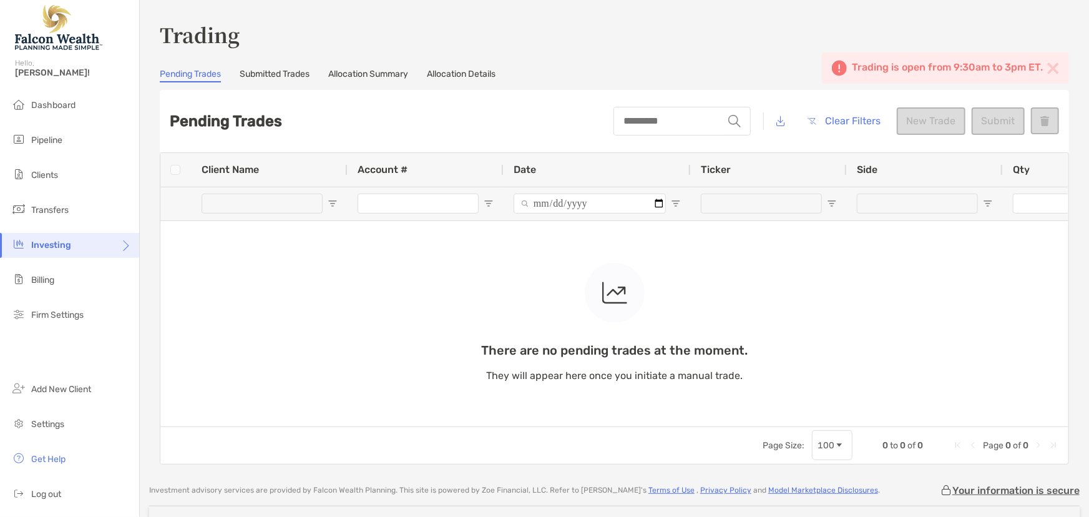
click at [273, 203] on div "There are no pending trades at the moment. They will appear here once you initi…" at bounding box center [614, 289] width 908 height 273
click at [958, 123] on div "string Clear Filters New Trade Submit" at bounding box center [835, 121] width 445 height 42
click at [931, 124] on div "string Clear Filters New Trade Submit" at bounding box center [835, 121] width 445 height 42
drag, startPoint x: 991, startPoint y: 124, endPoint x: 1011, endPoint y: 124, distance: 20.0
click at [992, 124] on div "string Clear Filters New Trade Submit" at bounding box center [835, 121] width 445 height 42
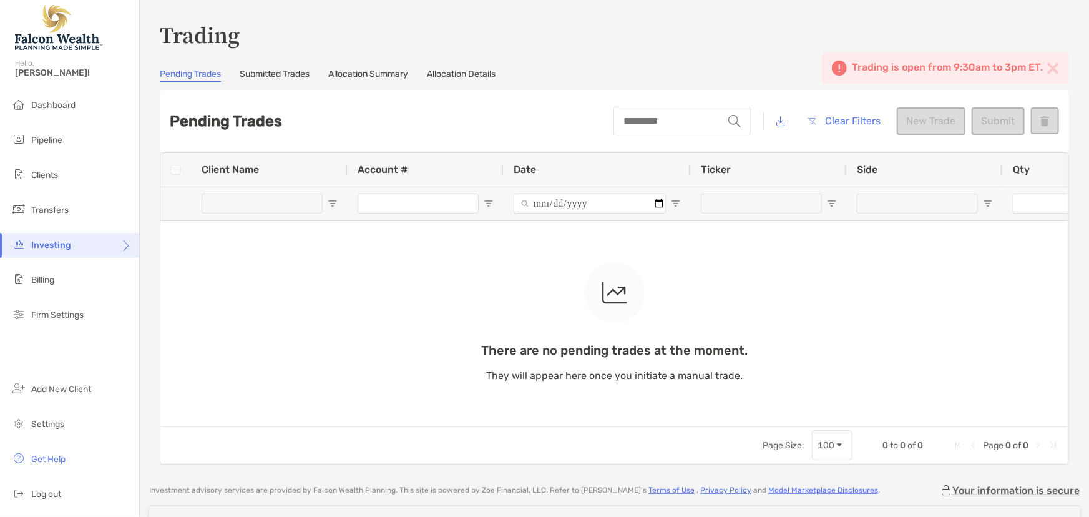
drag, startPoint x: 1028, startPoint y: 124, endPoint x: 1049, endPoint y: 125, distance: 21.9
click at [1045, 125] on div "string Clear Filters New Trade Submit" at bounding box center [835, 121] width 445 height 42
click at [1049, 125] on div "string Clear Filters New Trade Submit" at bounding box center [835, 121] width 445 height 42
click at [1047, 67] on img at bounding box center [1053, 68] width 12 height 12
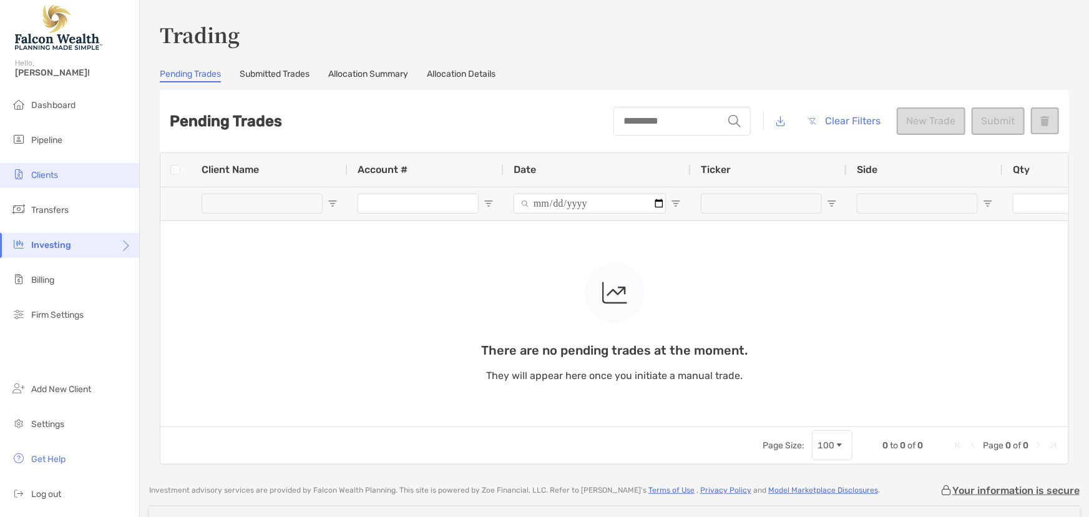
click at [50, 176] on span "Clients" at bounding box center [44, 175] width 27 height 11
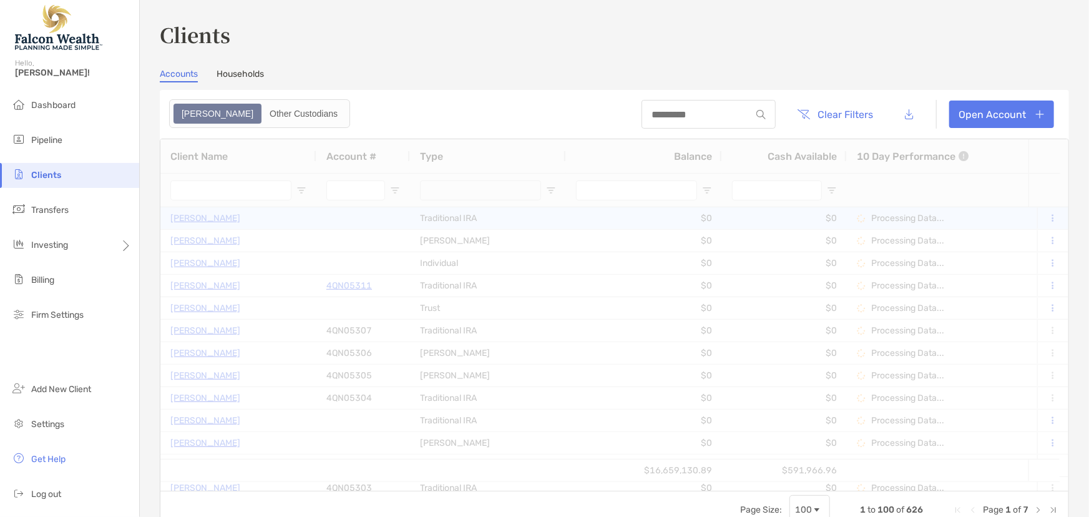
type input "******"
type input "****"
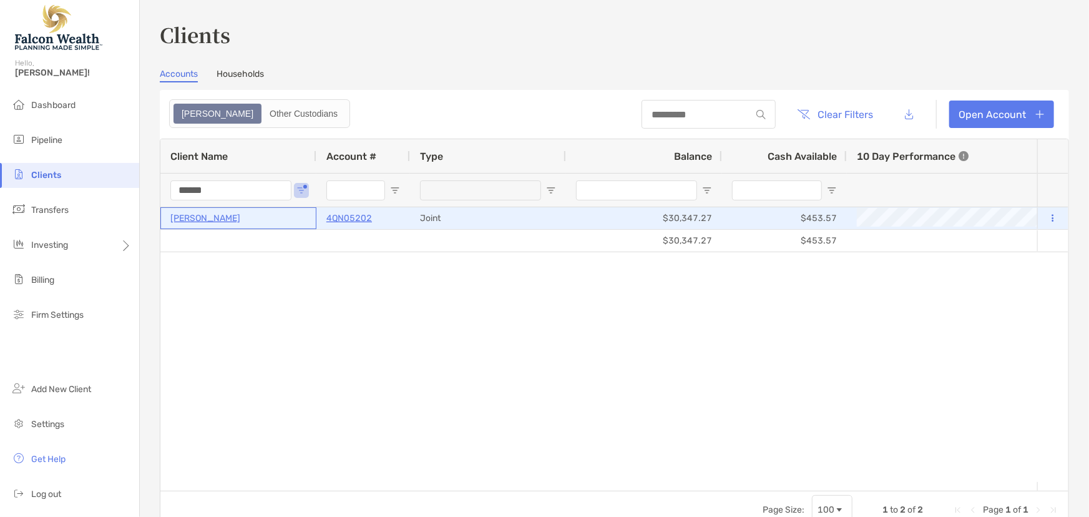
click at [216, 218] on p "[PERSON_NAME]" at bounding box center [205, 218] width 70 height 16
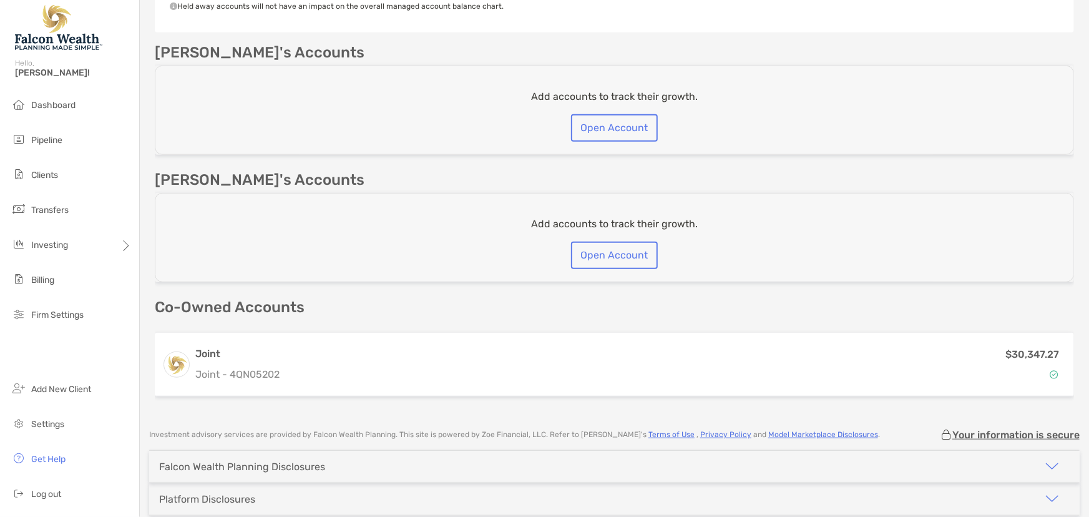
scroll to position [412, 0]
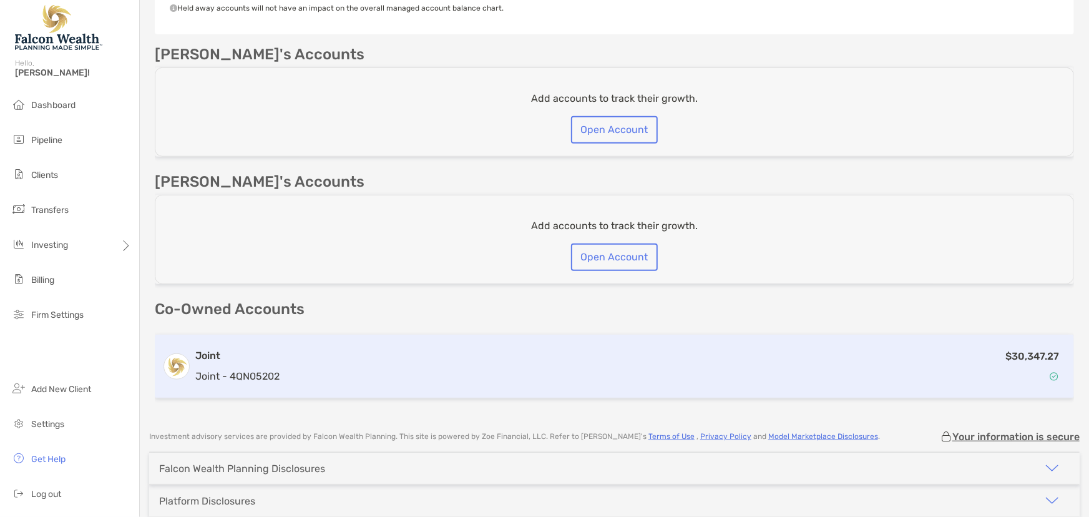
click at [373, 352] on div "$30,347.27" at bounding box center [675, 366] width 782 height 36
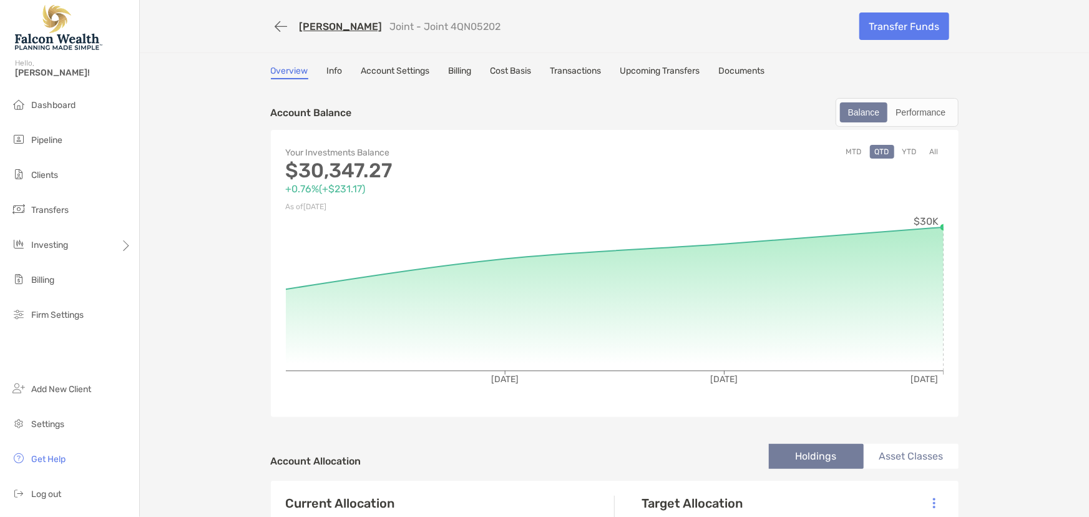
click at [405, 70] on link "Account Settings" at bounding box center [395, 73] width 69 height 14
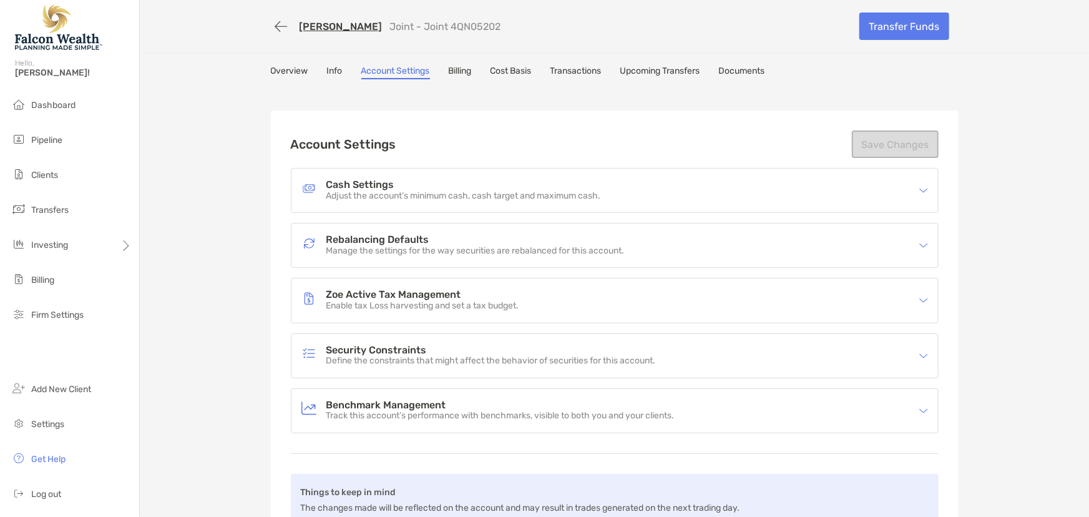
click at [385, 193] on p "Adjust the account’s minimum cash, cash target and maximum cash." at bounding box center [463, 196] width 274 height 11
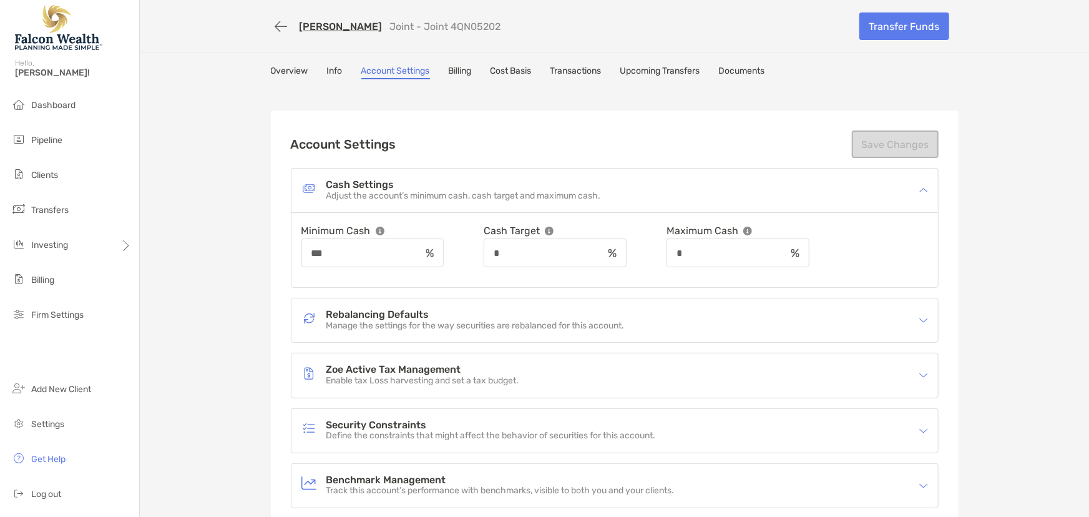
click at [379, 227] on div "Minimum Cash" at bounding box center [372, 231] width 143 height 16
click at [376, 231] on img at bounding box center [380, 230] width 9 height 9
click at [742, 253] on input "*" at bounding box center [727, 253] width 119 height 11
click at [752, 231] on img at bounding box center [747, 230] width 9 height 9
click at [752, 230] on img at bounding box center [747, 230] width 9 height 9
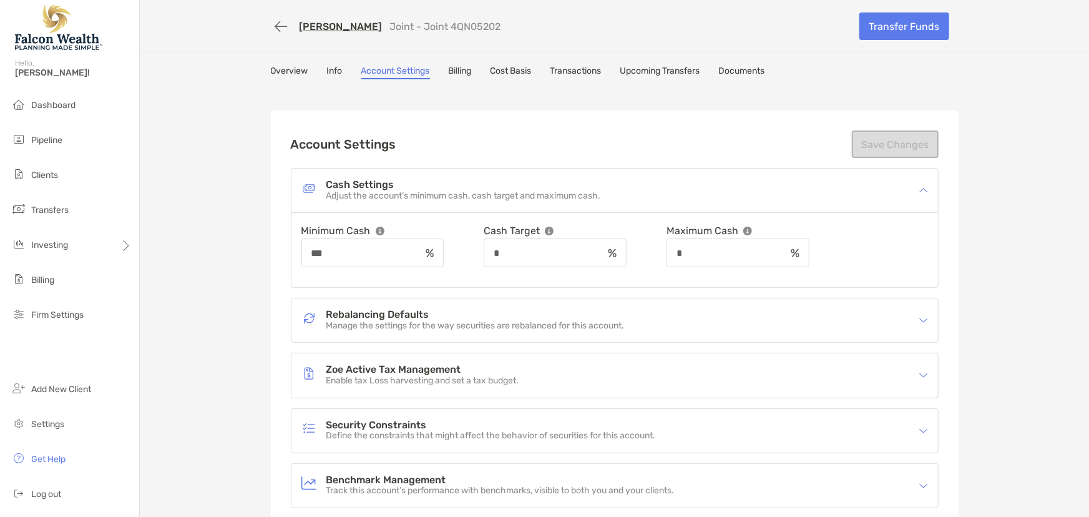
click at [553, 228] on img at bounding box center [549, 230] width 9 height 9
click at [567, 260] on div "*" at bounding box center [554, 252] width 143 height 29
click at [538, 251] on input "*" at bounding box center [544, 253] width 119 height 11
click at [553, 228] on img at bounding box center [549, 230] width 9 height 9
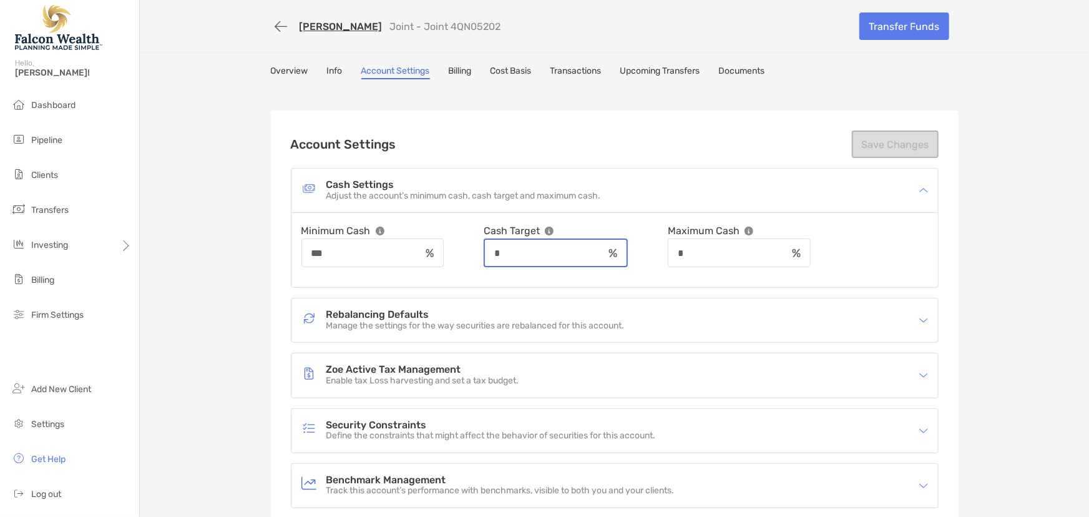
click at [548, 249] on input "*" at bounding box center [544, 253] width 119 height 11
drag, startPoint x: 561, startPoint y: 253, endPoint x: 387, endPoint y: 260, distance: 174.8
click at [387, 260] on div "Minimum Cash *** Cash Target * Maximum Cash *" at bounding box center [614, 245] width 626 height 44
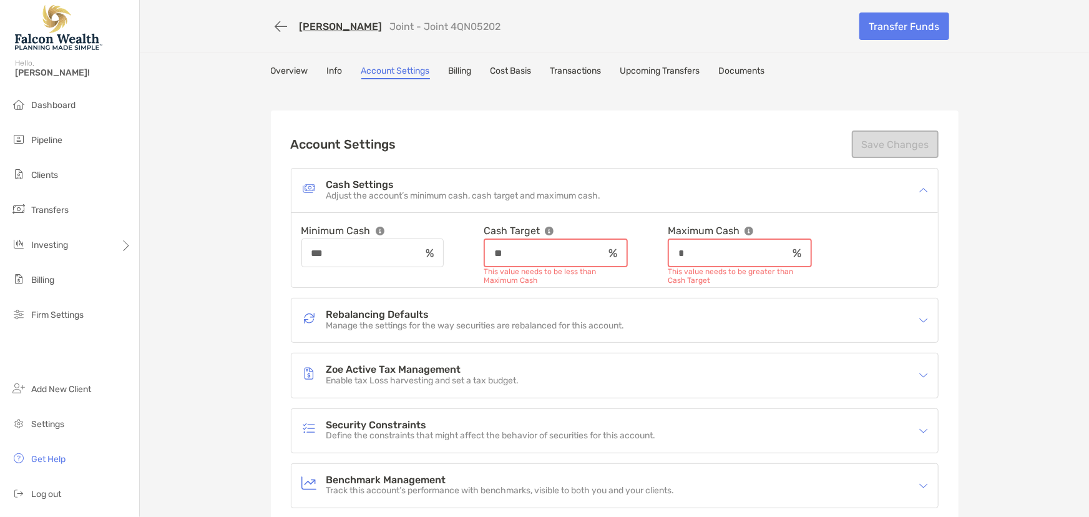
type input "**"
drag, startPoint x: 759, startPoint y: 253, endPoint x: 697, endPoint y: 255, distance: 61.8
click at [697, 255] on input "*" at bounding box center [728, 253] width 119 height 11
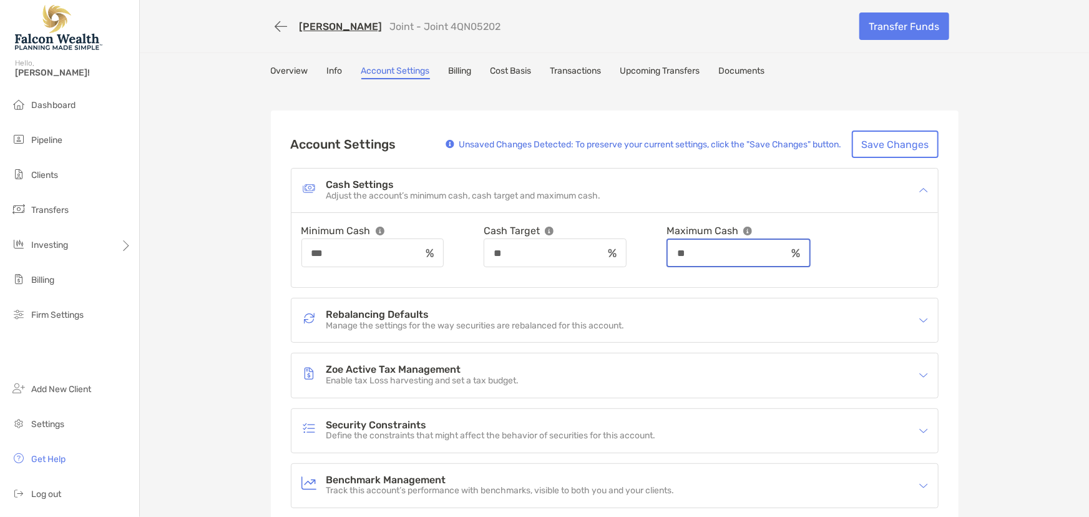
type input "**"
click at [663, 192] on div "Cash Settings Adjust the account’s minimum cash, cash target and maximum cash." at bounding box center [606, 190] width 610 height 29
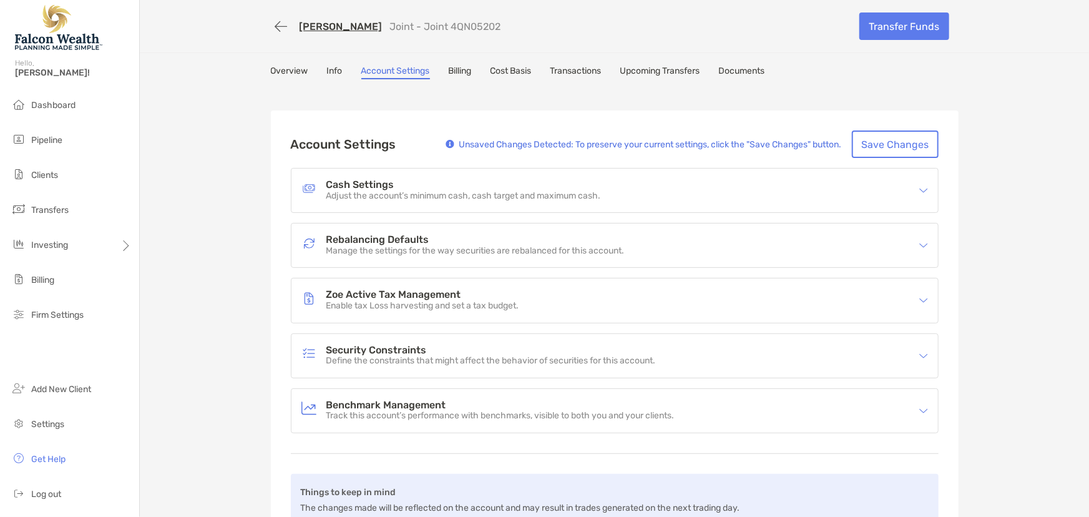
click at [422, 200] on div "Cash Settings Adjust the account’s minimum cash, cash target and maximum cash." at bounding box center [606, 190] width 610 height 29
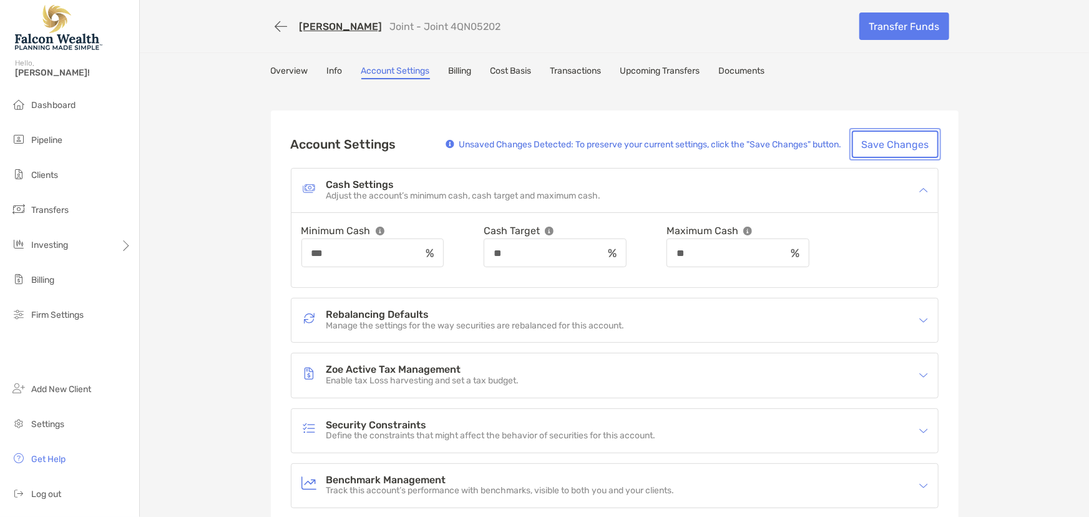
click at [866, 141] on button "Save Changes" at bounding box center [895, 143] width 87 height 27
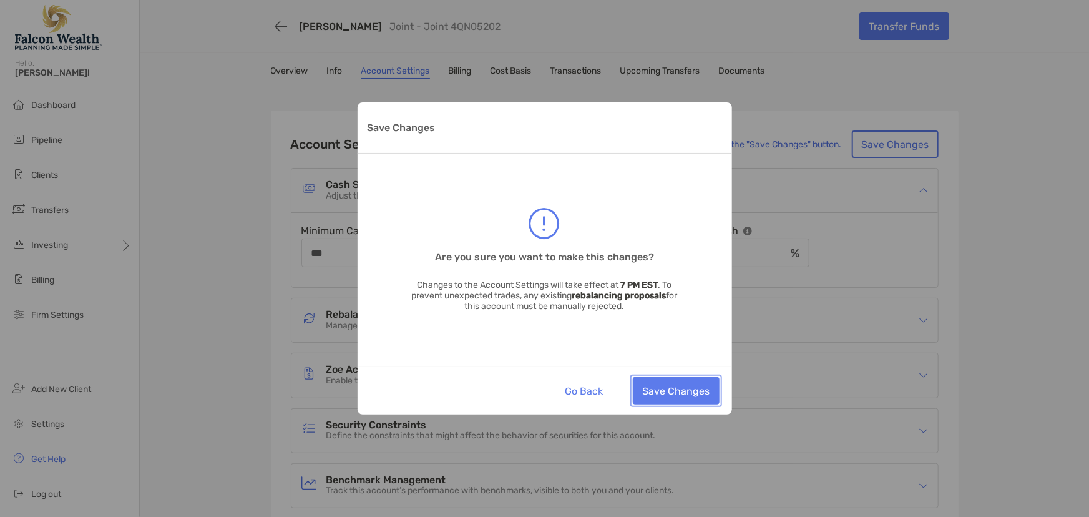
click at [680, 396] on button "Save Changes" at bounding box center [676, 390] width 87 height 27
